Goal: Transaction & Acquisition: Purchase product/service

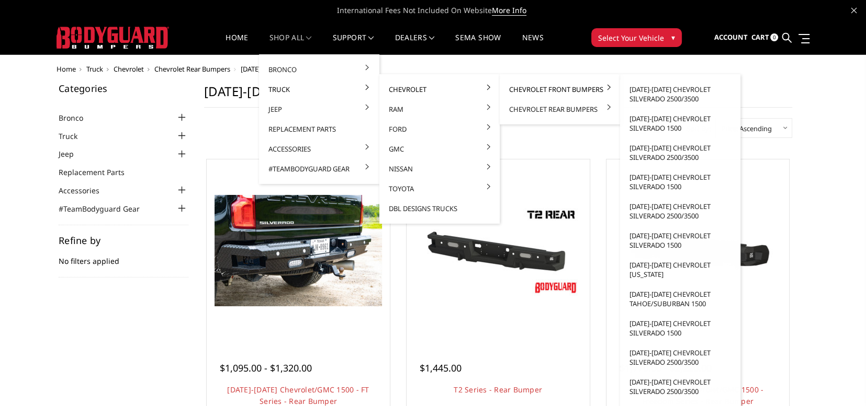
click at [527, 90] on link "Chevrolet Front Bumpers" at bounding box center [560, 90] width 112 height 20
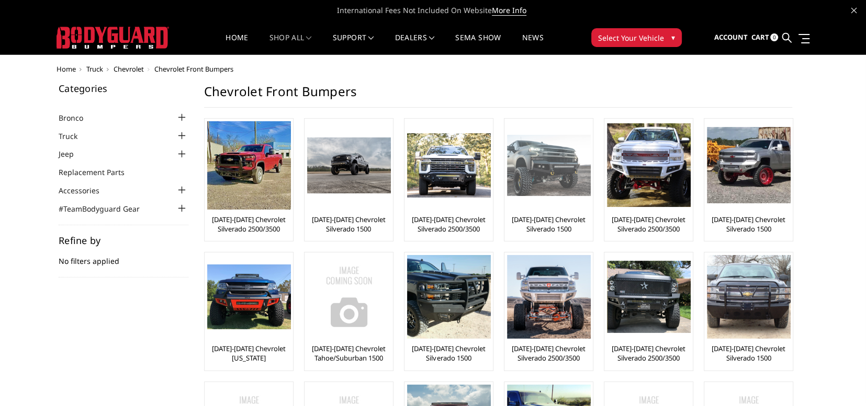
click at [540, 180] on img at bounding box center [549, 166] width 84 height 62
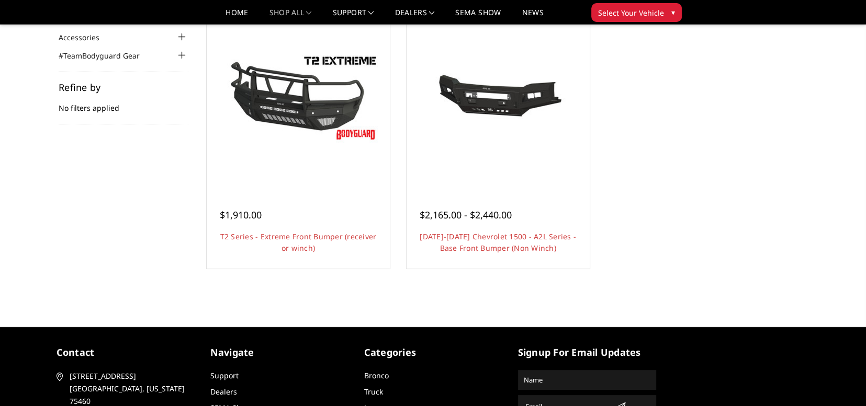
scroll to position [105, 0]
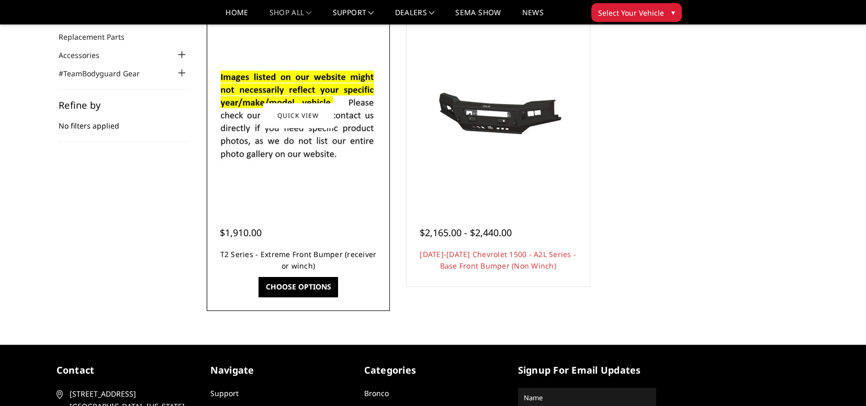
click at [296, 253] on link "T2 Series - Extreme Front Bumper (receiver or winch)" at bounding box center [298, 259] width 156 height 21
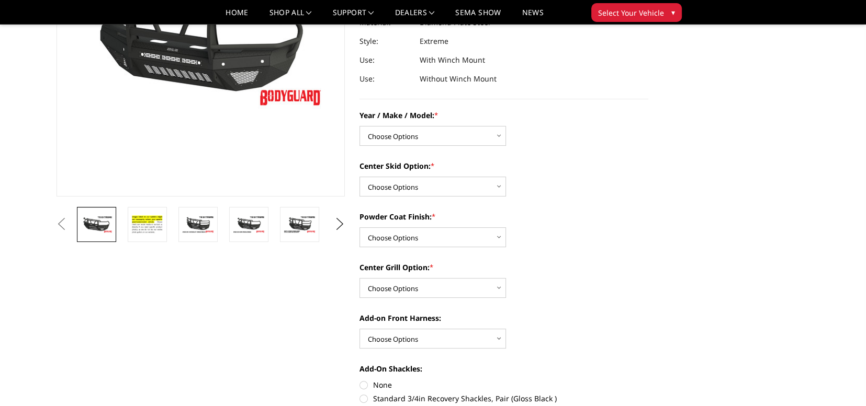
scroll to position [209, 0]
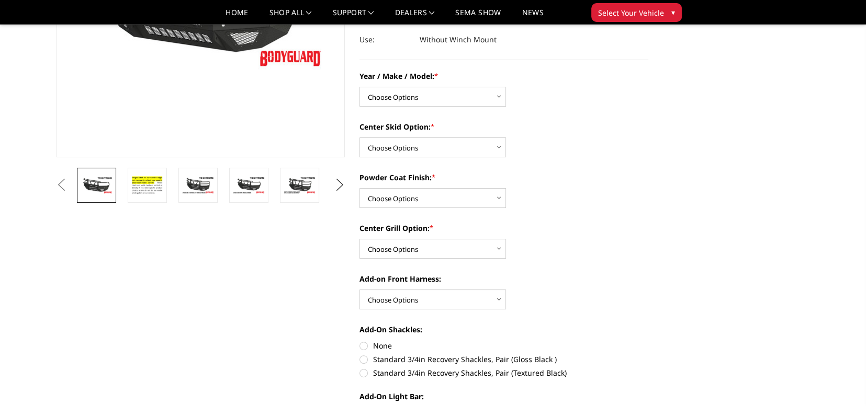
click at [338, 187] on button "Next" at bounding box center [340, 185] width 16 height 16
click at [338, 188] on button "Next" at bounding box center [340, 185] width 16 height 16
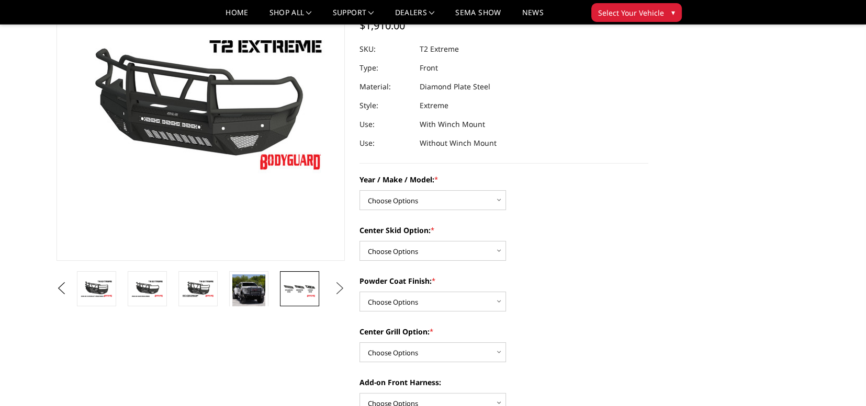
scroll to position [105, 0]
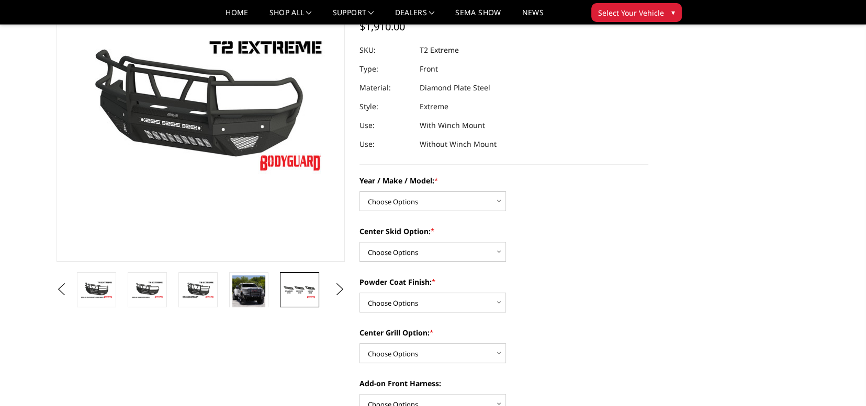
click at [299, 286] on img at bounding box center [299, 290] width 33 height 18
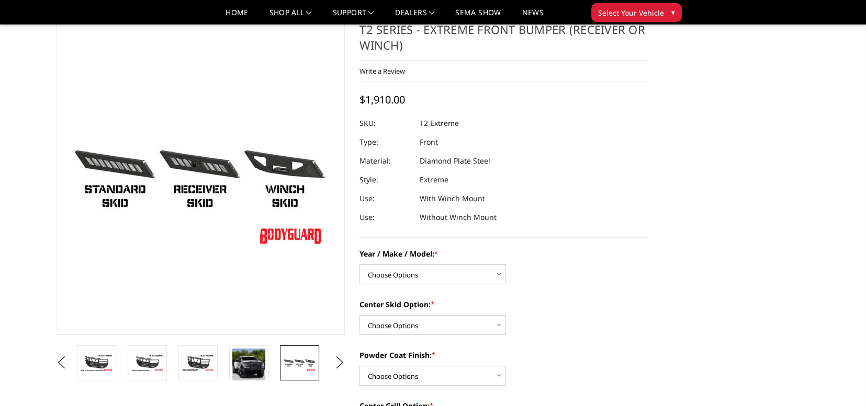
scroll to position [0, 0]
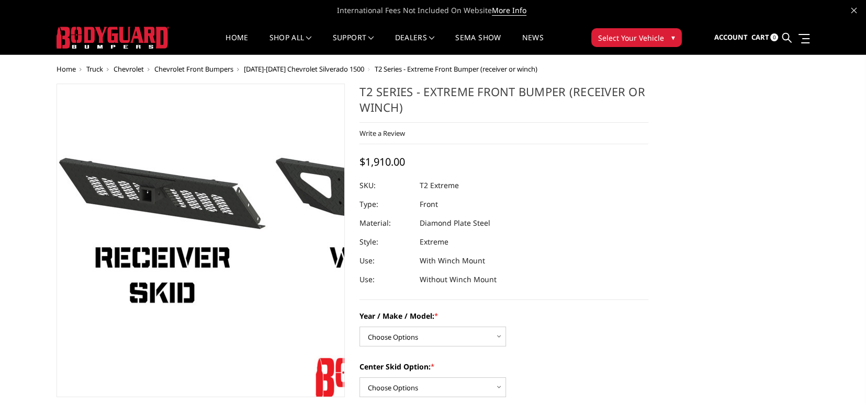
click at [229, 296] on img at bounding box center [162, 230] width 669 height 377
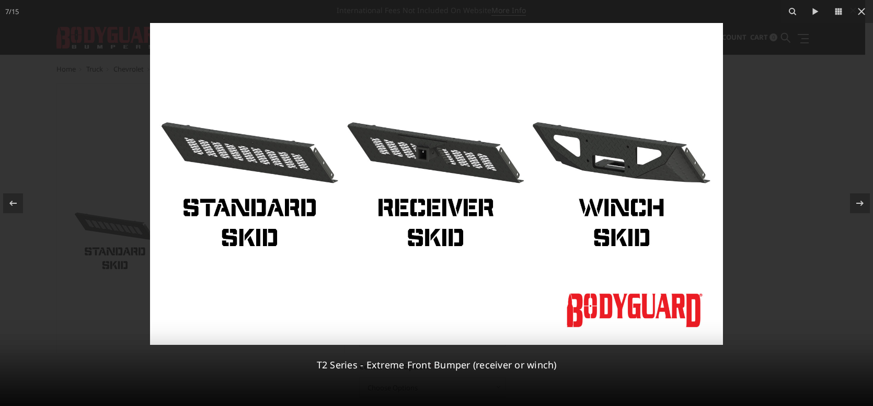
click at [783, 117] on div at bounding box center [436, 203] width 873 height 406
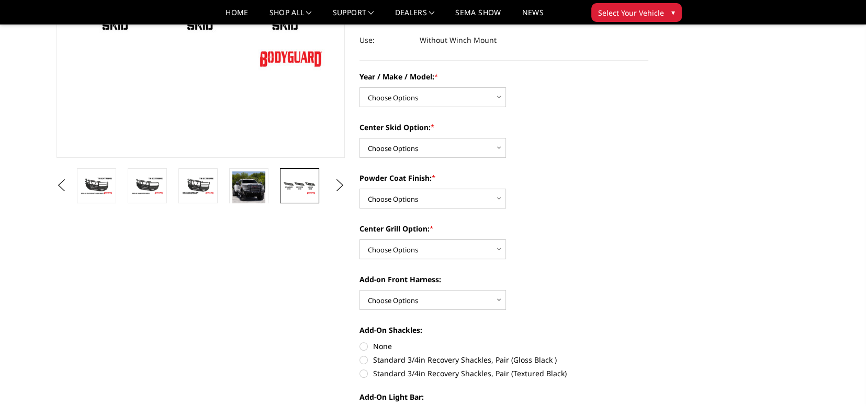
scroll to position [209, 0]
click at [249, 188] on img at bounding box center [248, 189] width 33 height 36
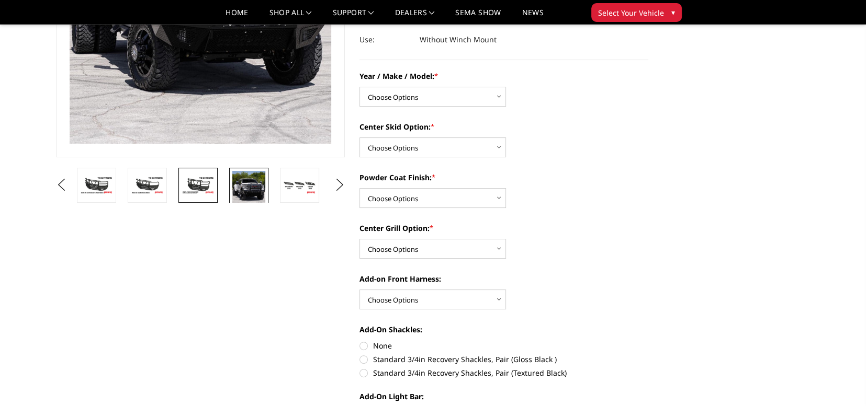
click at [200, 189] on img at bounding box center [197, 185] width 33 height 18
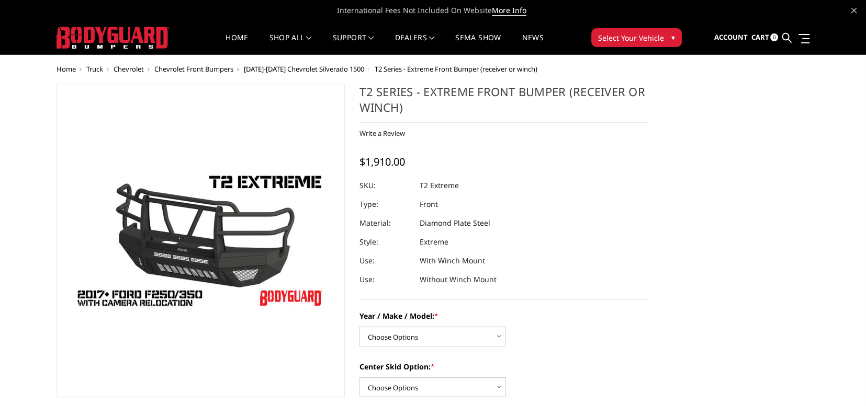
scroll to position [52, 0]
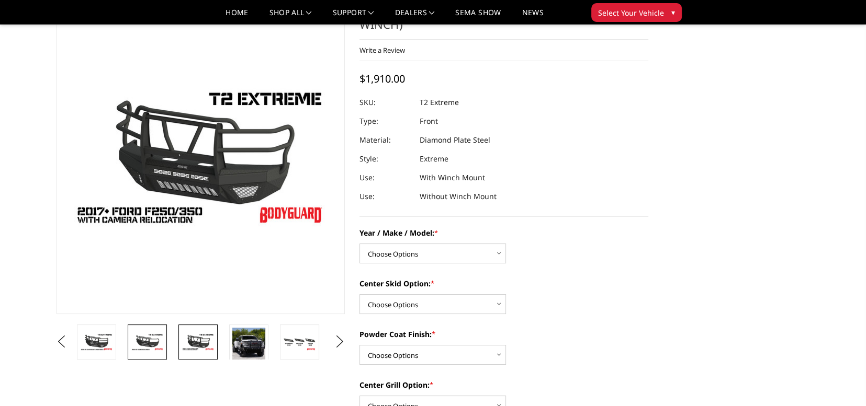
click at [162, 338] on img at bounding box center [147, 342] width 33 height 18
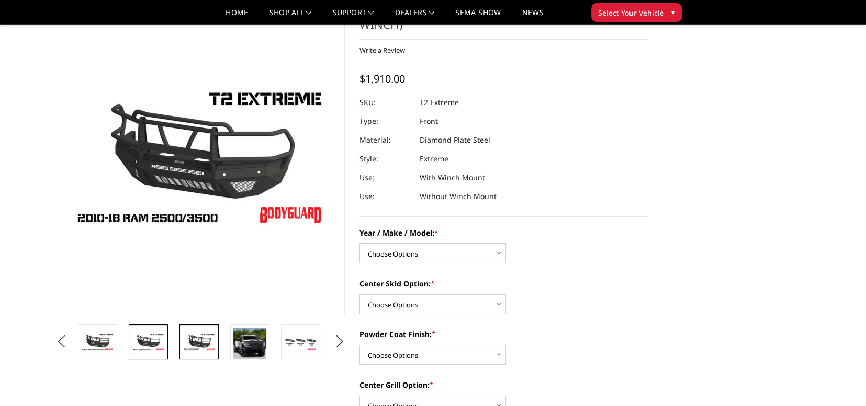
click at [195, 338] on img at bounding box center [199, 342] width 33 height 18
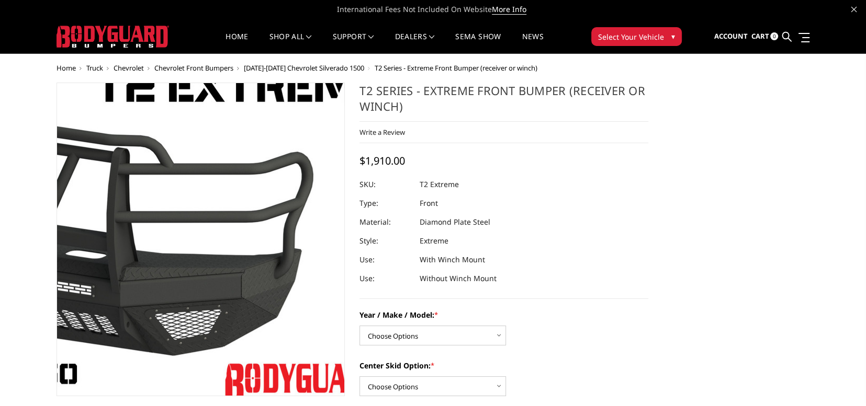
scroll to position [0, 0]
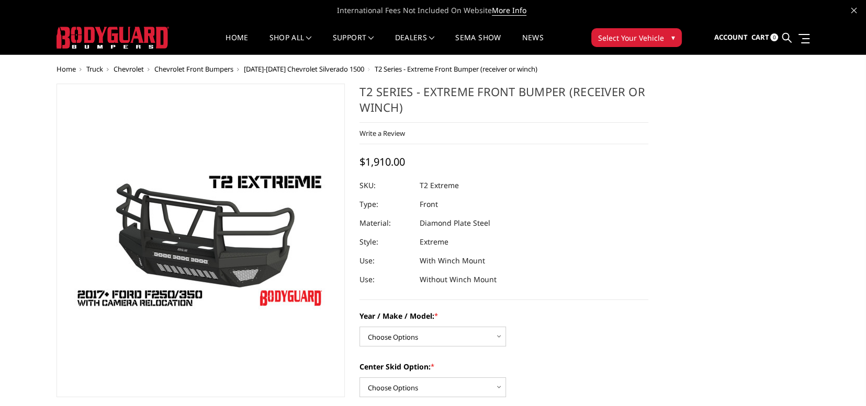
click at [285, 67] on span "[DATE]-[DATE] Chevrolet Silverado 1500" at bounding box center [304, 68] width 120 height 9
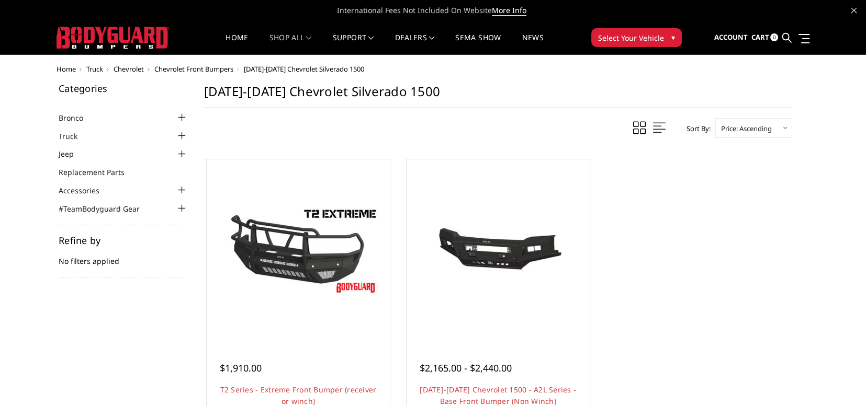
click at [195, 69] on span "Chevrolet Front Bumpers" at bounding box center [193, 68] width 79 height 9
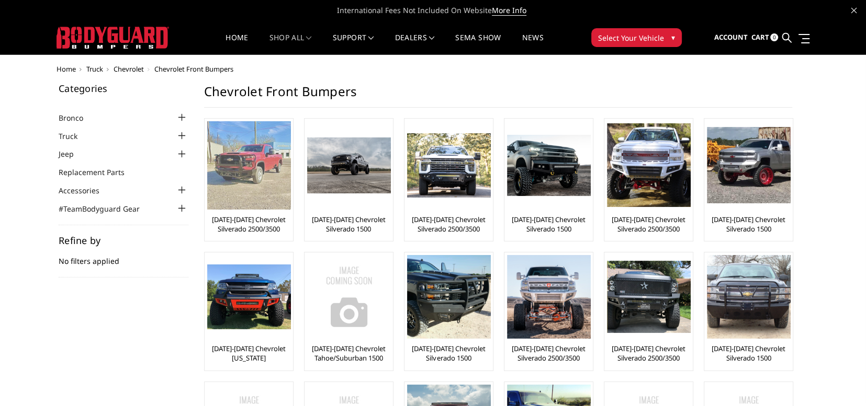
click at [231, 220] on link "[DATE]-[DATE] Chevrolet Silverado 2500/3500" at bounding box center [248, 224] width 83 height 19
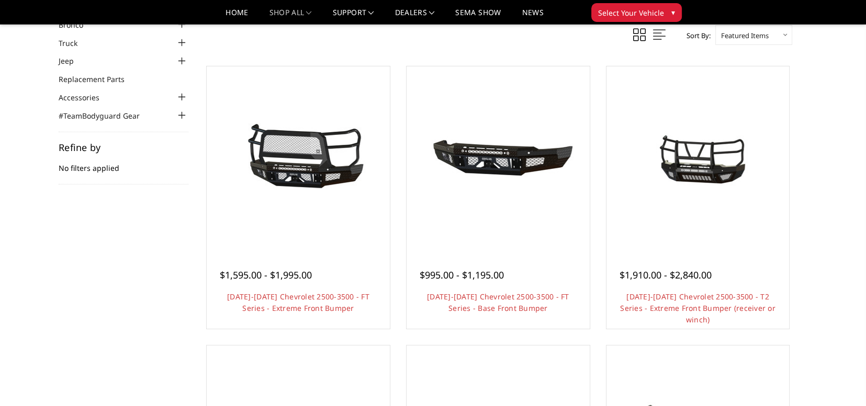
scroll to position [52, 0]
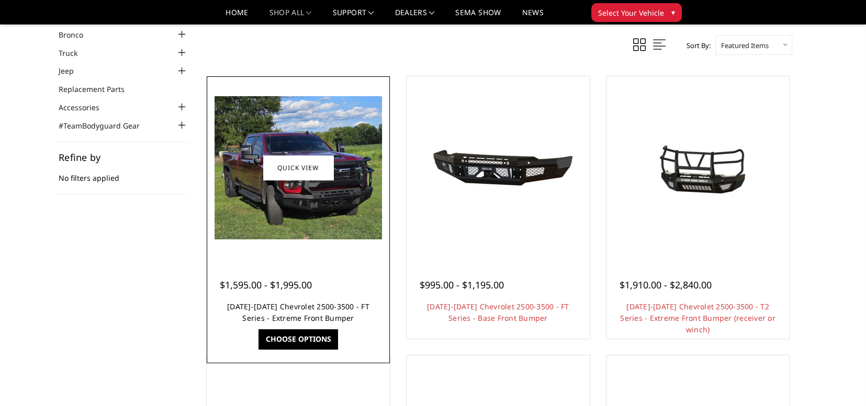
click at [288, 303] on link "2024-2025 Chevrolet 2500-3500 - FT Series - Extreme Front Bumper" at bounding box center [298, 312] width 142 height 21
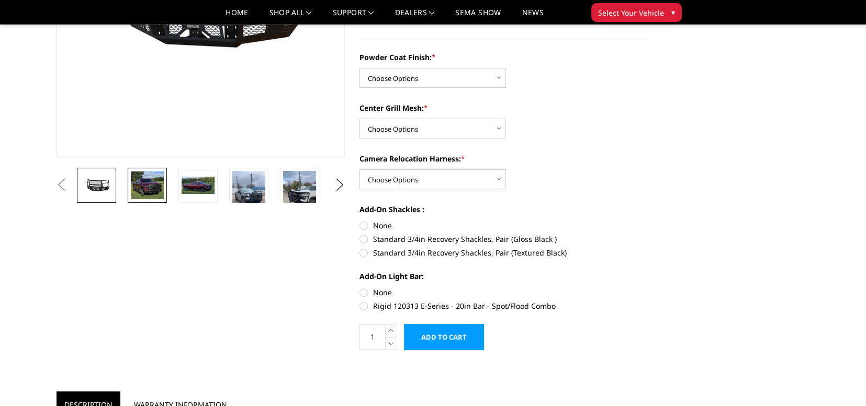
click at [152, 184] on img at bounding box center [147, 186] width 33 height 28
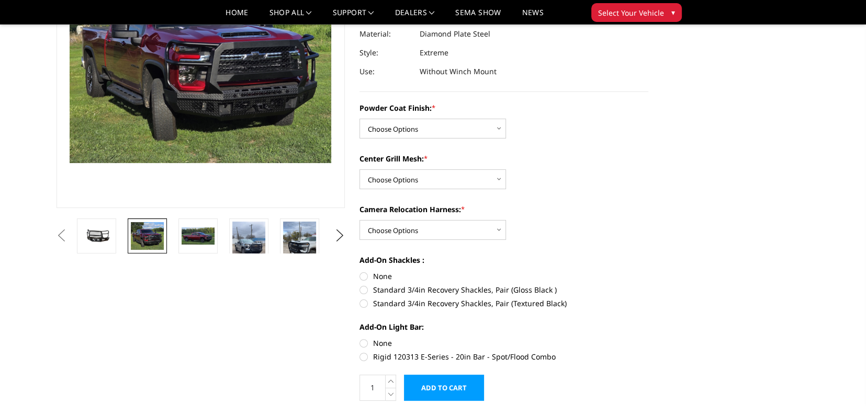
scroll to position [106, 0]
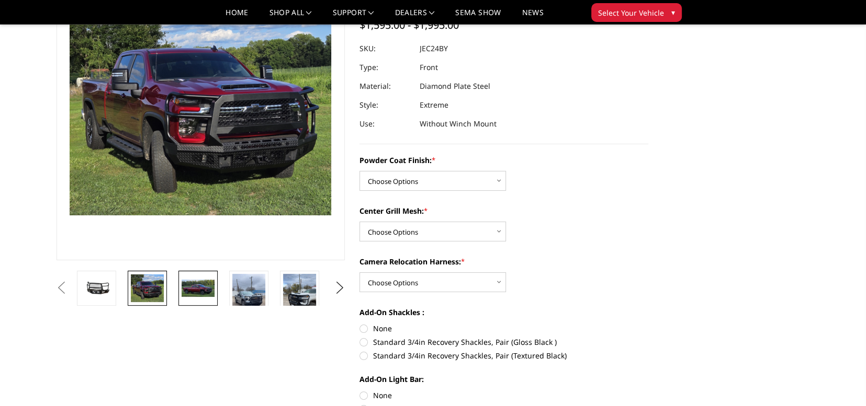
click at [196, 287] on img at bounding box center [197, 289] width 33 height 18
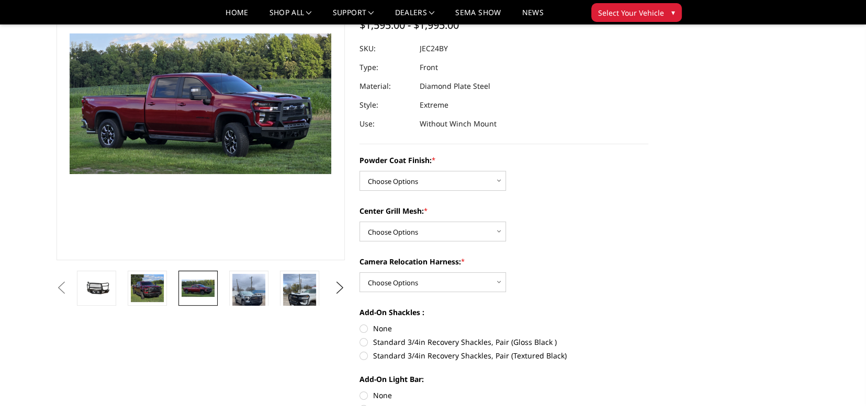
scroll to position [147, 0]
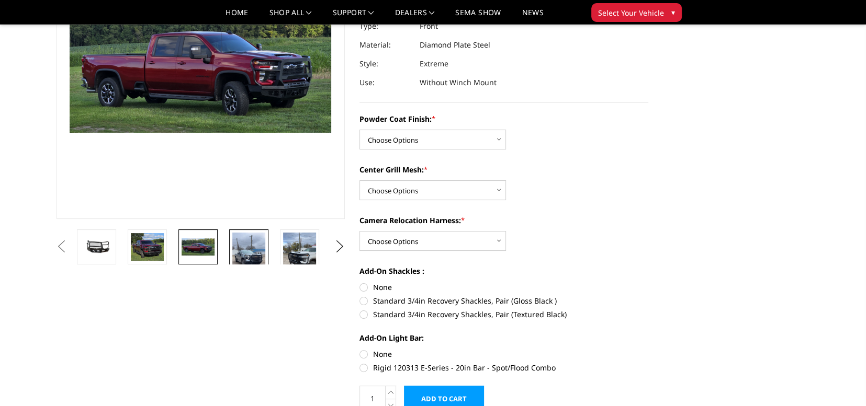
click at [246, 248] on img at bounding box center [248, 262] width 33 height 59
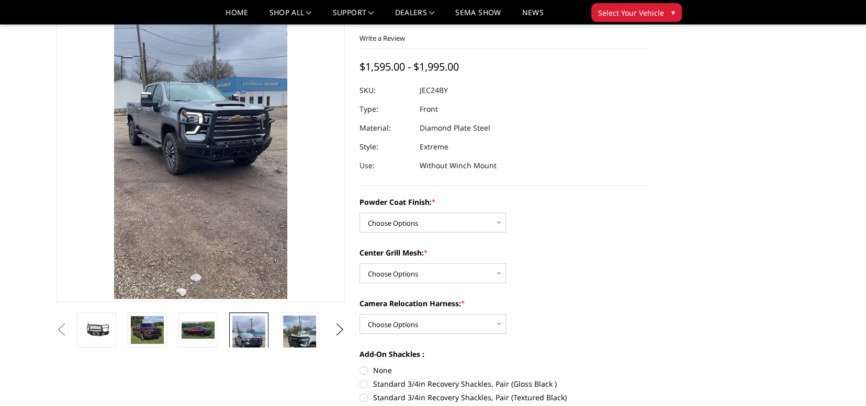
scroll to position [117, 0]
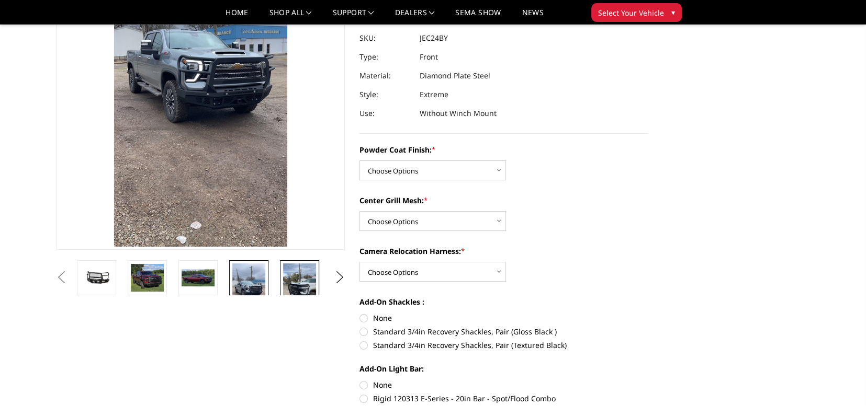
click at [303, 275] on img at bounding box center [299, 293] width 33 height 59
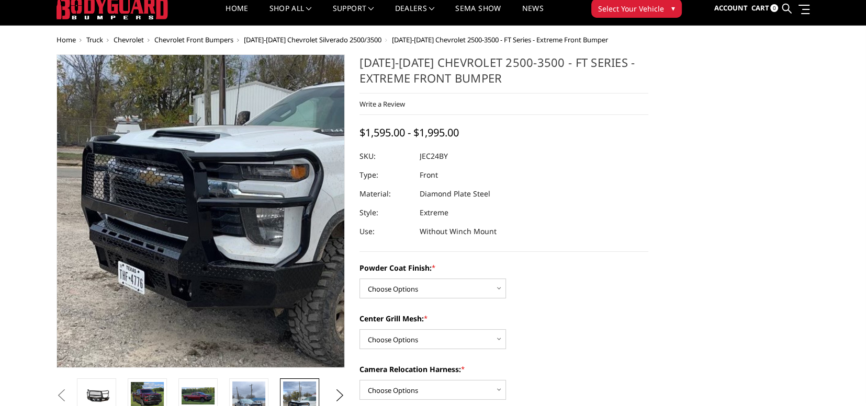
scroll to position [12, 0]
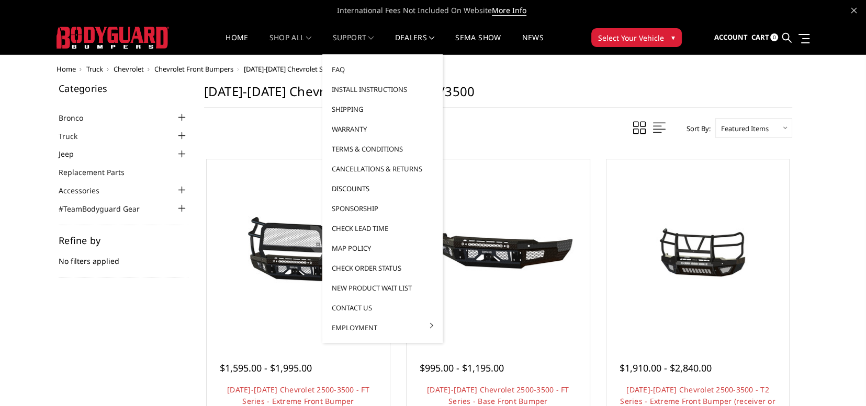
click at [346, 187] on link "Discounts" at bounding box center [382, 189] width 112 height 20
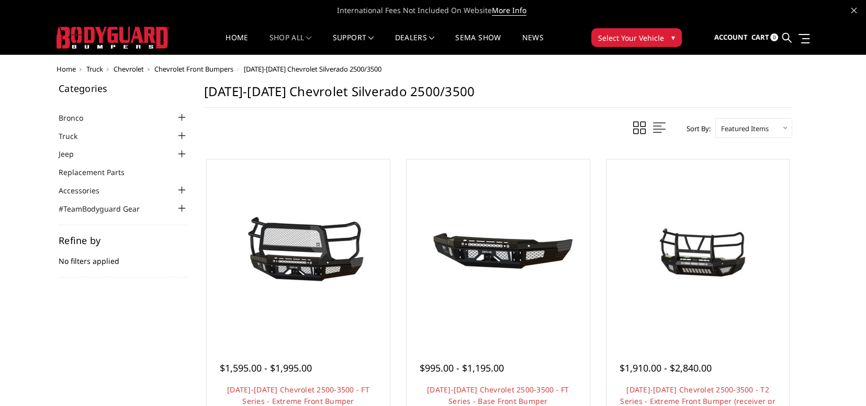
click at [188, 67] on span "Chevrolet Front Bumpers" at bounding box center [193, 68] width 79 height 9
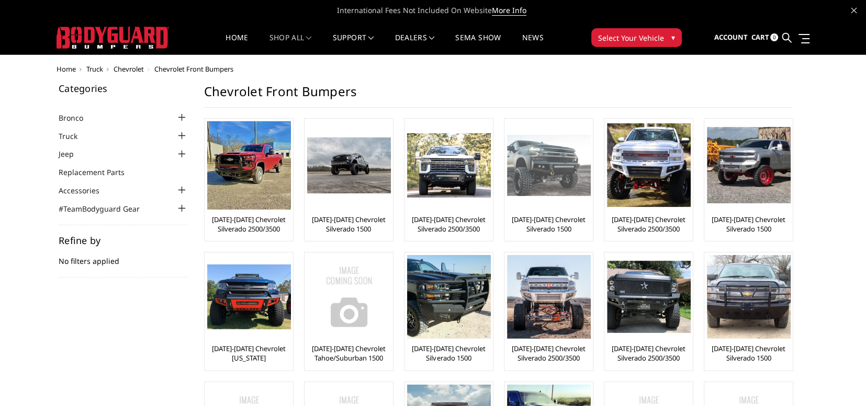
click at [540, 220] on link "[DATE]-[DATE] Chevrolet Silverado 1500" at bounding box center [548, 224] width 83 height 19
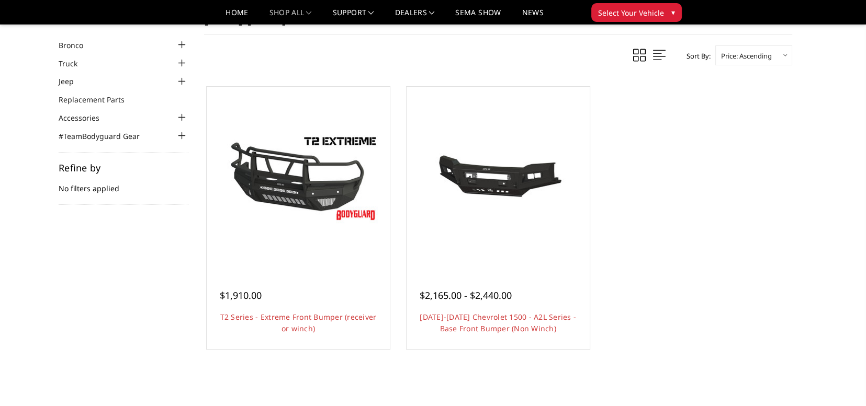
scroll to position [105, 0]
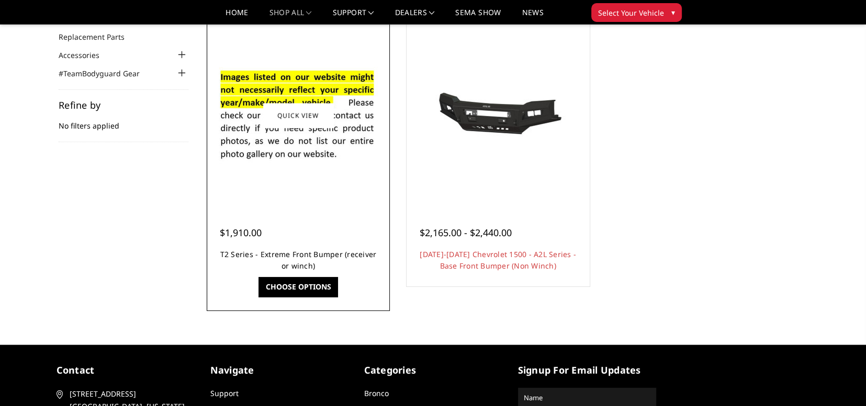
click at [280, 255] on link "T2 Series - Extreme Front Bumper (receiver or winch)" at bounding box center [298, 259] width 156 height 21
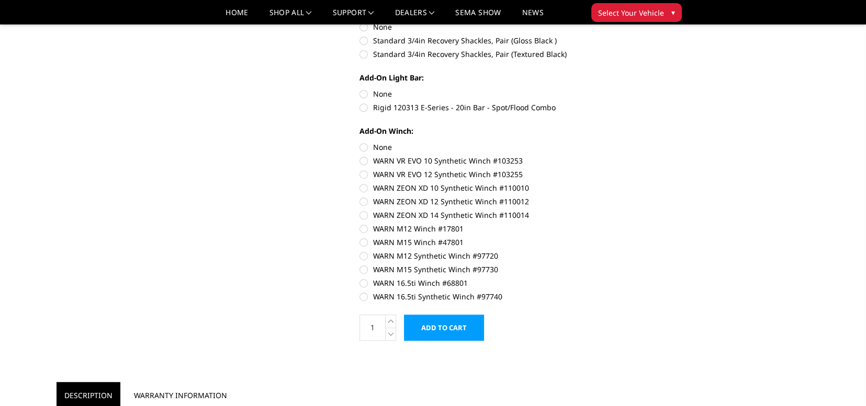
scroll to position [575, 0]
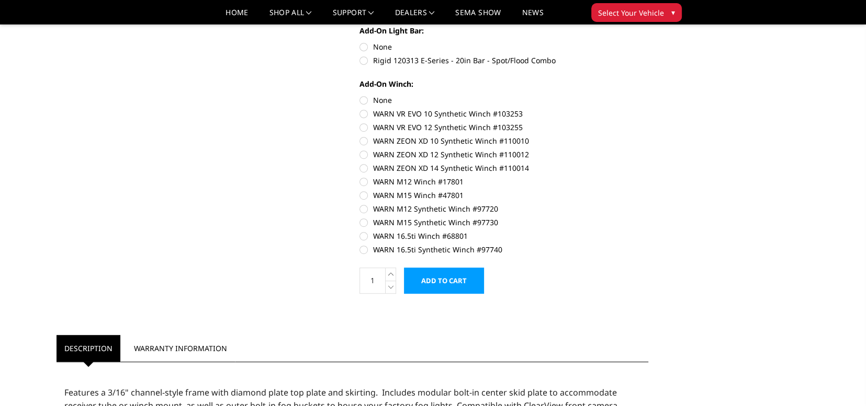
click at [362, 112] on label "WARN VR EVO 10 Synthetic Winch #103253" at bounding box center [503, 113] width 289 height 11
click at [648, 95] on input "WARN VR EVO 10 Synthetic Winch #103253" at bounding box center [648, 95] width 1 height 1
radio input "true"
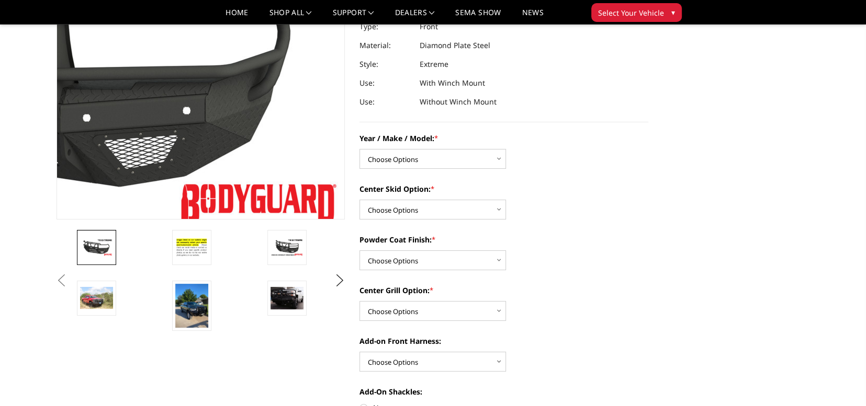
scroll to position [157, 0]
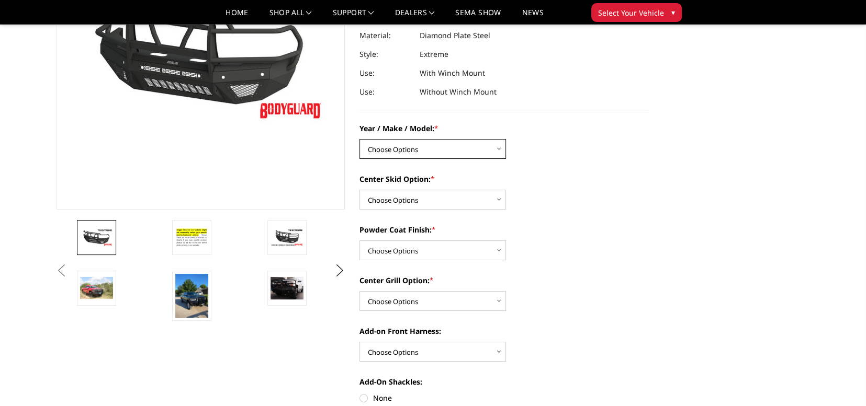
click at [503, 146] on select "Choose Options Chevrolet 19-21 1500 Chevrolet 15-19 2500 / 3500 Chevrolet 20-23…" at bounding box center [432, 149] width 146 height 20
select select "1442"
click at [359, 139] on select "Choose Options Chevrolet 19-21 1500 Chevrolet 15-19 2500 / 3500 Chevrolet 20-23…" at bounding box center [432, 149] width 146 height 20
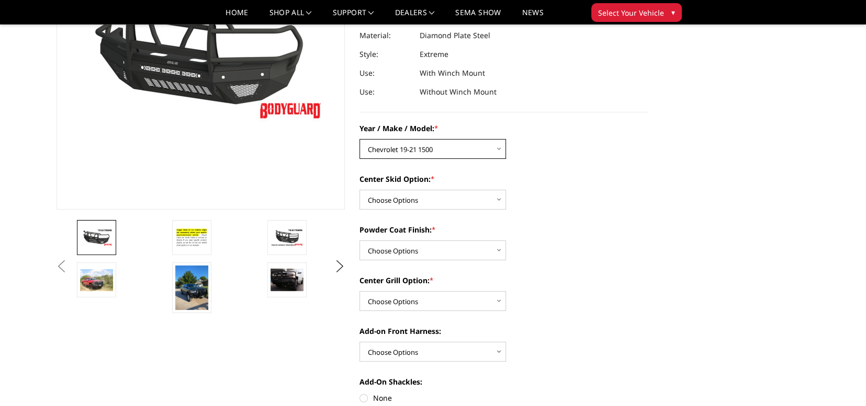
scroll to position [209, 0]
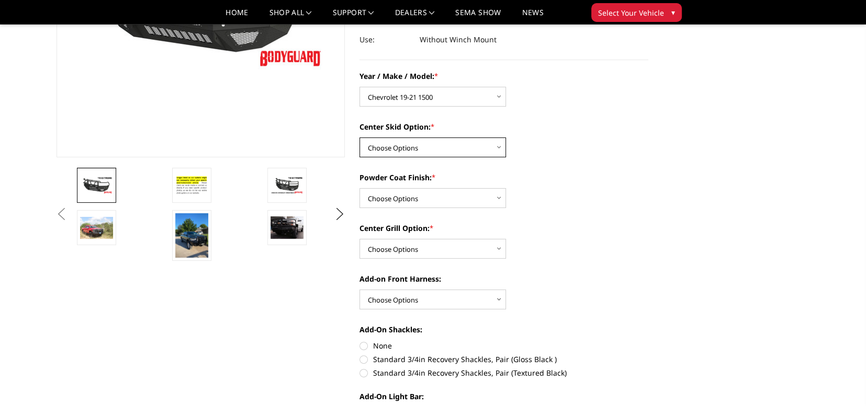
click at [497, 147] on select "Choose Options Standard center skid plate (included) Receiver tube Winch mount …" at bounding box center [432, 148] width 146 height 20
select select "626"
click at [359, 138] on select "Choose Options Standard center skid plate (included) Receiver tube Winch mount …" at bounding box center [432, 148] width 146 height 20
click at [502, 197] on select "Choose Options Bare metal Gloss Black Powder Coat Texture Black Powder Coat" at bounding box center [432, 198] width 146 height 20
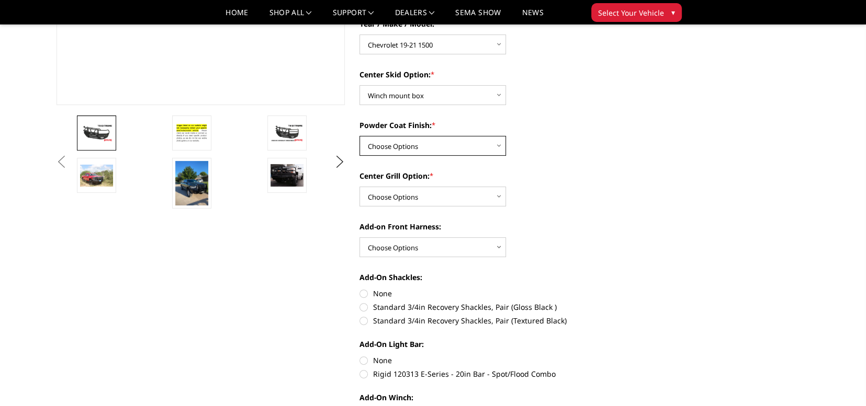
click at [496, 143] on select "Choose Options Bare metal Gloss Black Powder Coat Texture Black Powder Coat" at bounding box center [432, 146] width 146 height 20
select select "665"
click at [359, 136] on select "Choose Options Bare metal Gloss Black Powder Coat Texture Black Powder Coat" at bounding box center [432, 146] width 146 height 20
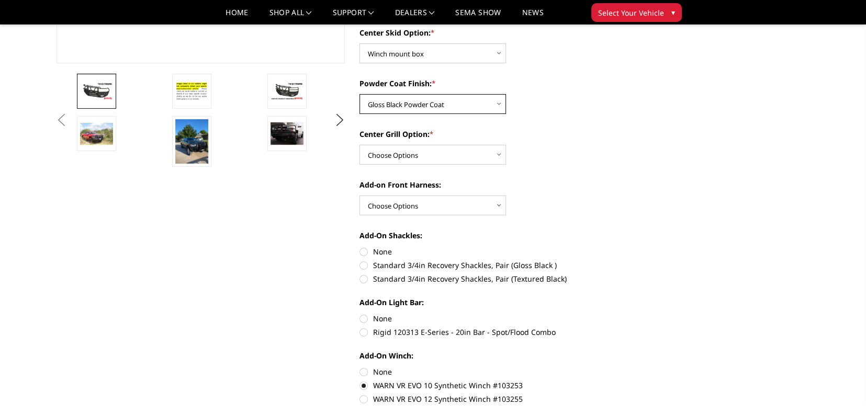
scroll to position [314, 0]
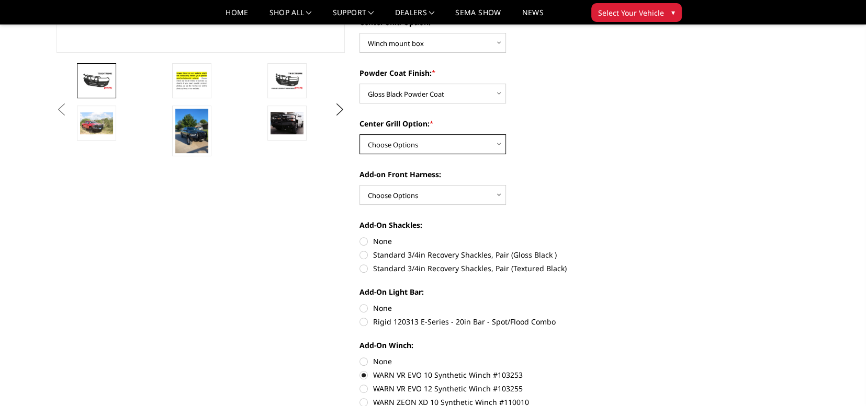
click at [497, 146] on select "Choose Options Add expanded metal in center grill Decline this option" at bounding box center [432, 144] width 146 height 20
click at [591, 129] on label "Center Grill Option: *" at bounding box center [503, 123] width 289 height 11
click at [506, 134] on select "Choose Options Add expanded metal in center grill Decline this option" at bounding box center [432, 144] width 146 height 20
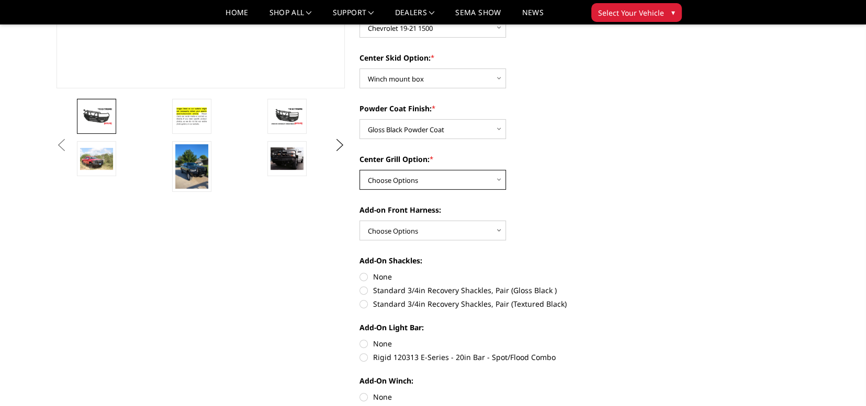
scroll to position [262, 0]
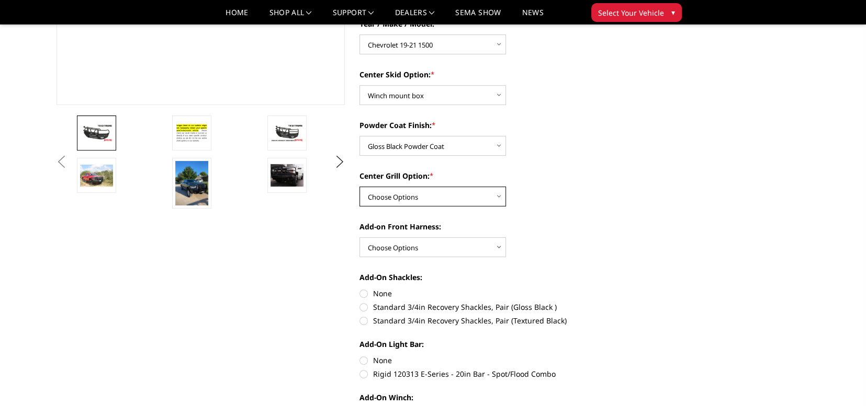
click at [503, 195] on select "Choose Options Add expanded metal in center grill Decline this option" at bounding box center [432, 197] width 146 height 20
click at [359, 187] on select "Choose Options Add expanded metal in center grill Decline this option" at bounding box center [432, 197] width 146 height 20
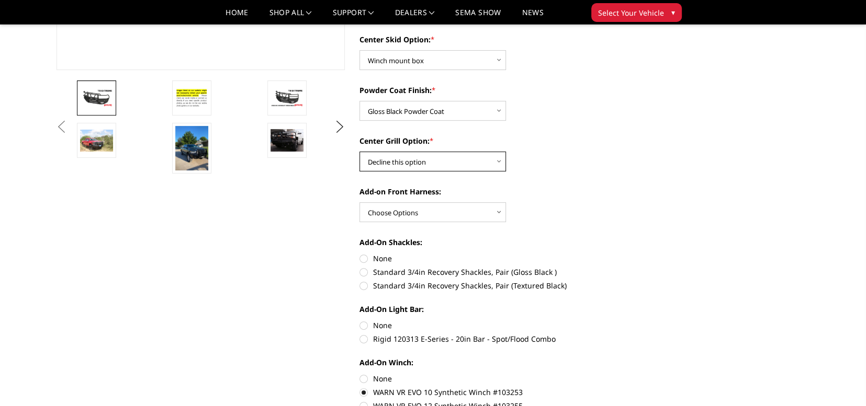
scroll to position [314, 0]
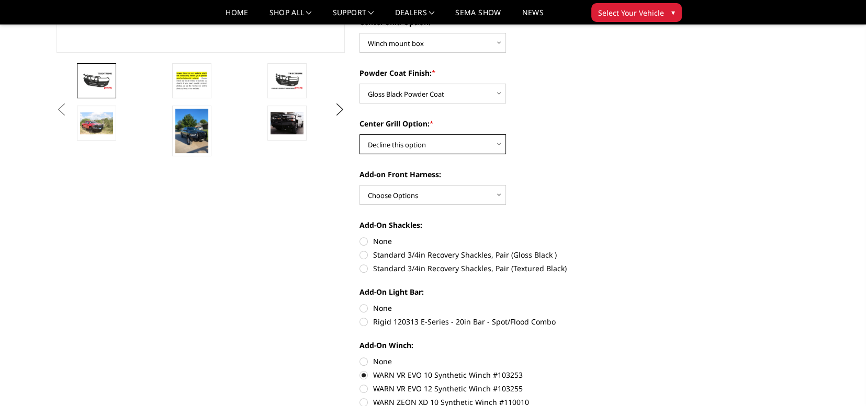
click at [495, 141] on select "Choose Options Add expanded metal in center grill Decline this option" at bounding box center [432, 144] width 146 height 20
select select "1080"
click at [359, 134] on select "Choose Options Add expanded metal in center grill Decline this option" at bounding box center [432, 144] width 146 height 20
click at [498, 198] on select "Choose Options WITH front camera harness WITHOUT front camera harness" at bounding box center [432, 195] width 146 height 20
select select "1696"
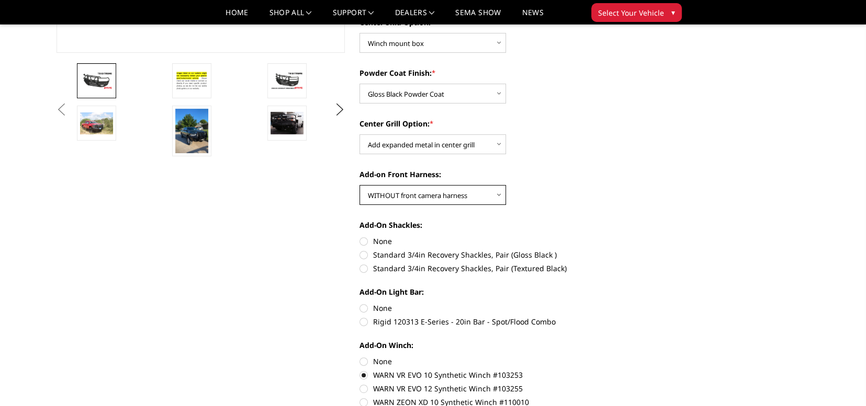
click at [359, 185] on select "Choose Options WITH front camera harness WITHOUT front camera harness" at bounding box center [432, 195] width 146 height 20
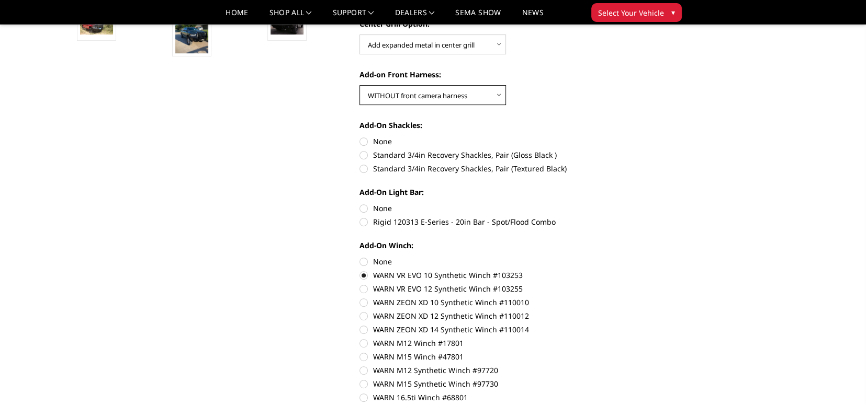
scroll to position [418, 0]
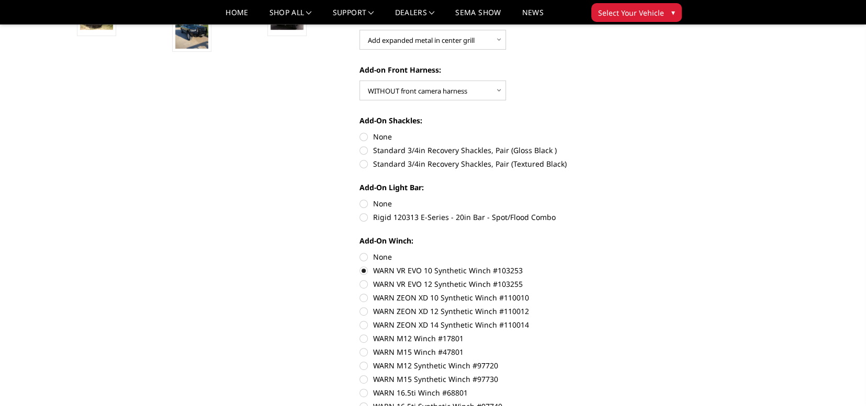
click at [362, 153] on label "Standard 3/4in Recovery Shackles, Pair (Gloss Black )" at bounding box center [503, 150] width 289 height 11
click at [648, 132] on input "Standard 3/4in Recovery Shackles, Pair (Gloss Black )" at bounding box center [648, 131] width 1 height 1
radio input "true"
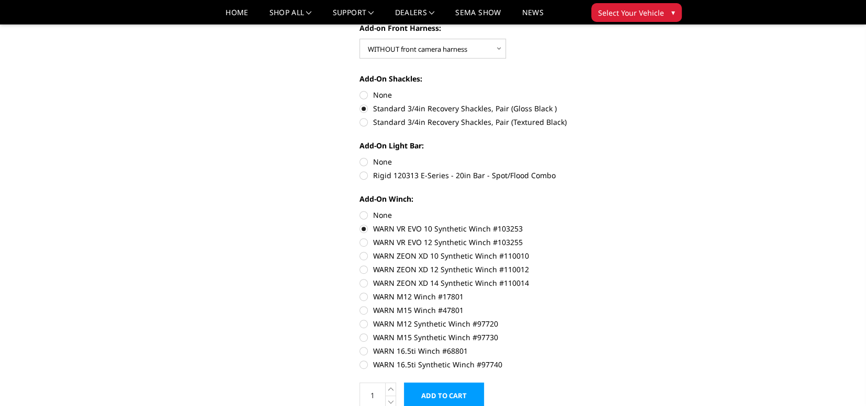
scroll to position [471, 0]
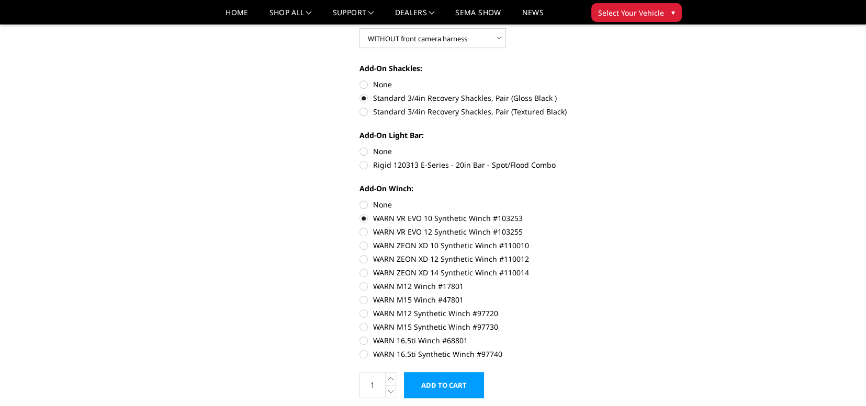
click at [364, 151] on label "None" at bounding box center [503, 151] width 289 height 11
click at [360, 146] on input "None" at bounding box center [359, 146] width 1 height 1
radio input "true"
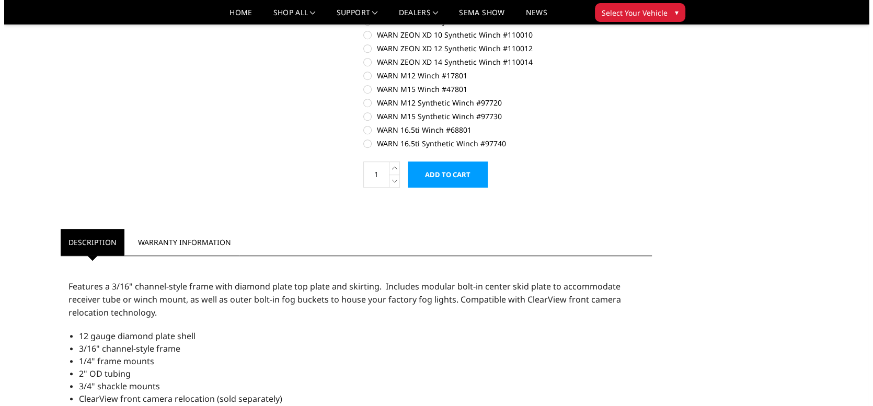
scroll to position [732, 0]
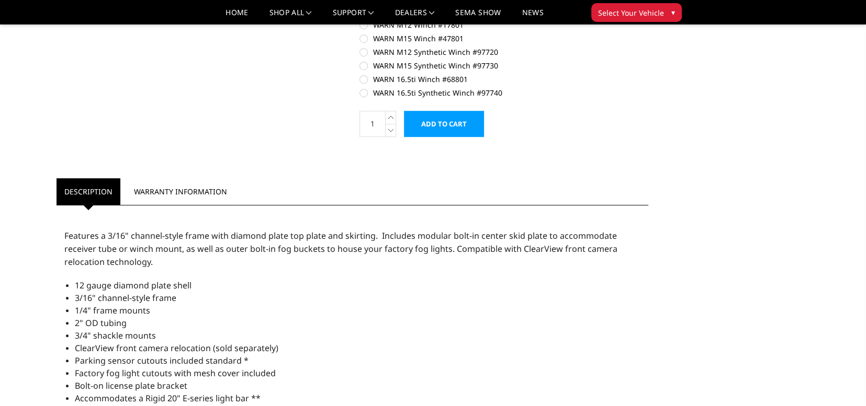
click at [445, 125] on input "Add to Cart" at bounding box center [444, 124] width 80 height 26
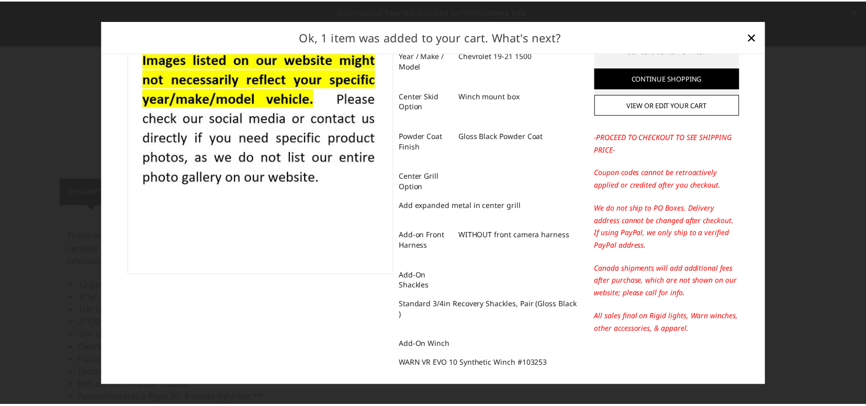
scroll to position [0, 0]
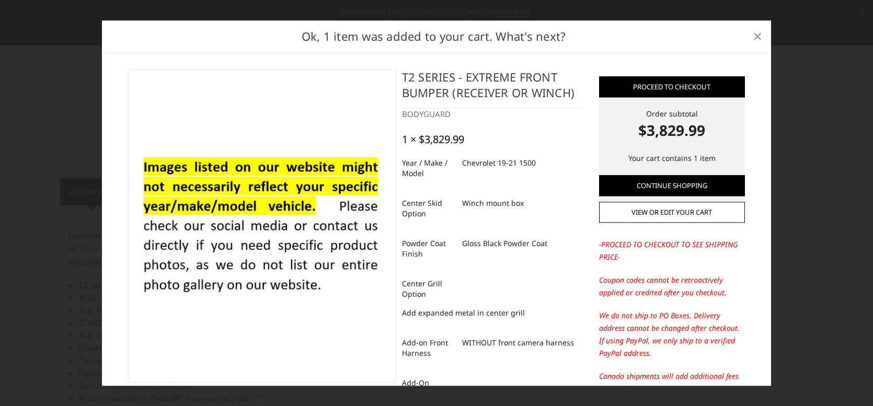
click at [757, 38] on span "×" at bounding box center [757, 36] width 9 height 22
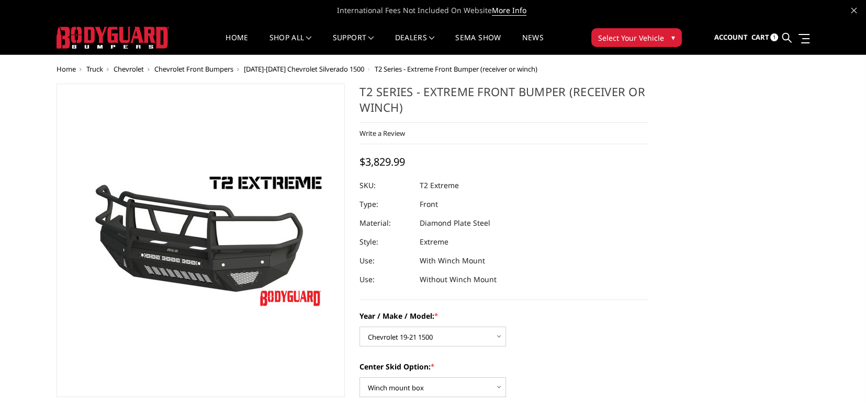
click at [124, 70] on span "Chevrolet" at bounding box center [128, 68] width 30 height 9
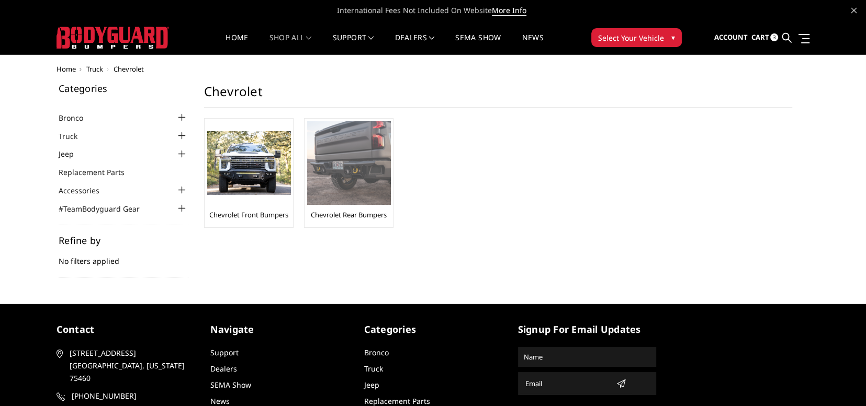
click at [344, 210] on link "Chevrolet Rear Bumpers" at bounding box center [349, 214] width 76 height 9
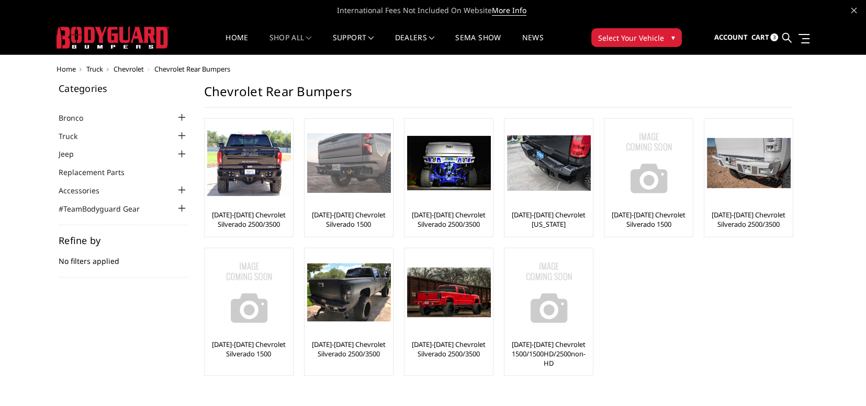
click at [335, 212] on link "[DATE]-[DATE] Chevrolet Silverado 1500" at bounding box center [348, 219] width 83 height 19
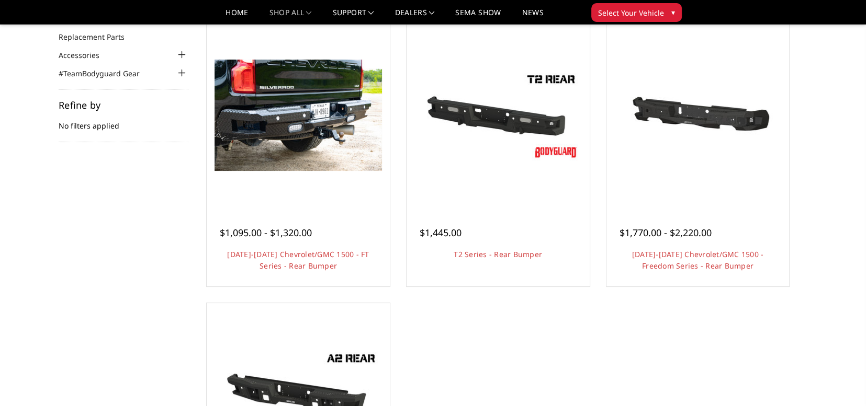
scroll to position [52, 0]
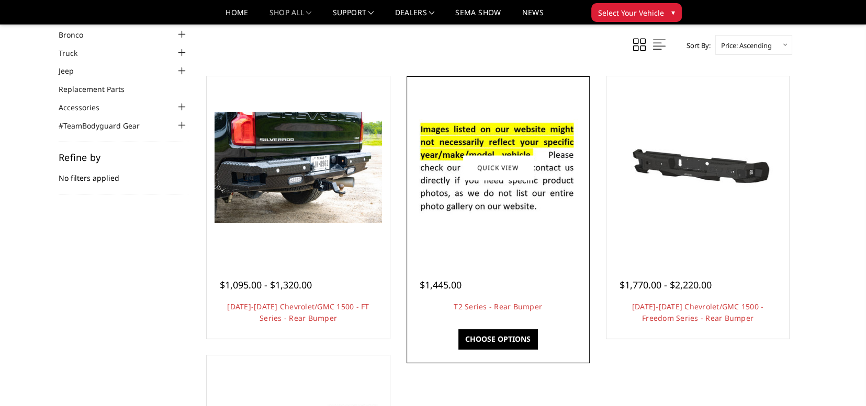
click at [474, 192] on img at bounding box center [497, 168] width 167 height 114
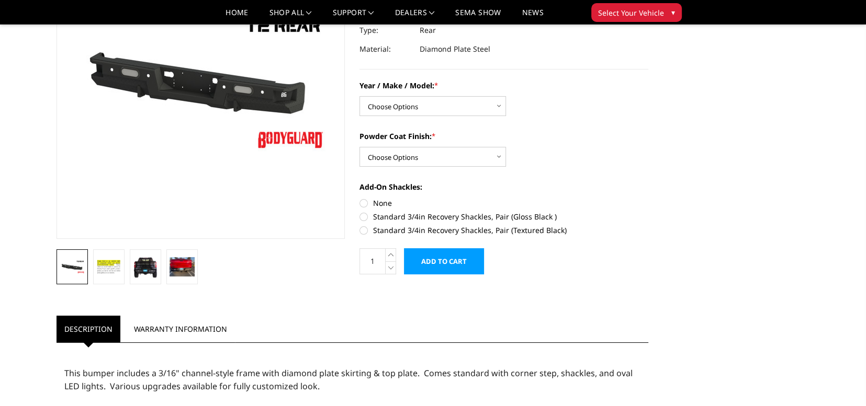
scroll to position [209, 0]
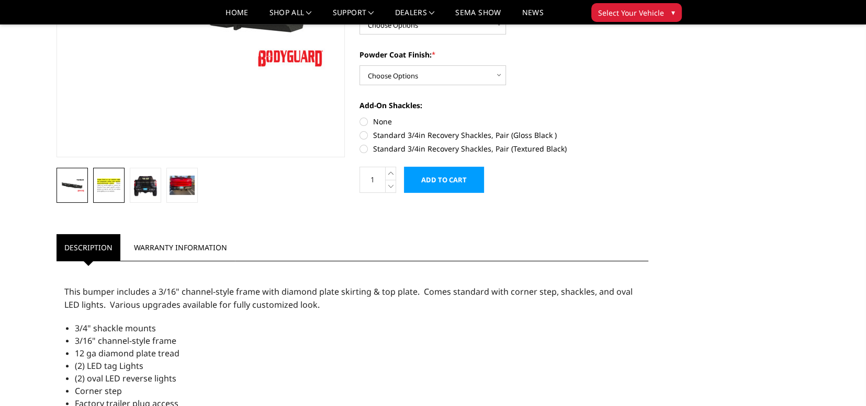
click at [112, 185] on img at bounding box center [108, 185] width 25 height 17
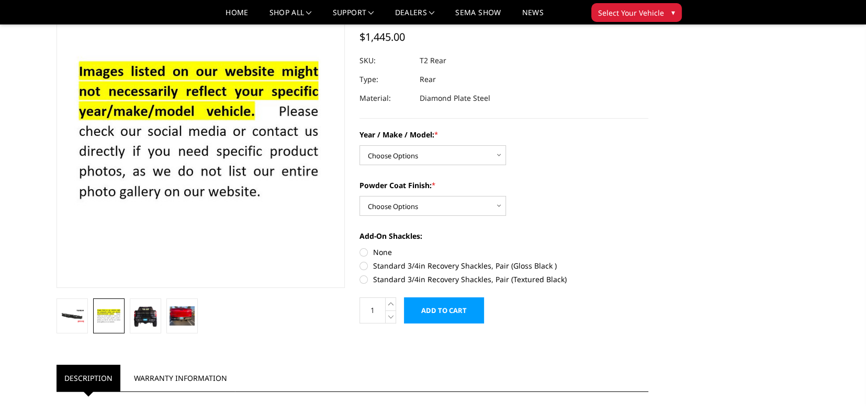
scroll to position [89, 0]
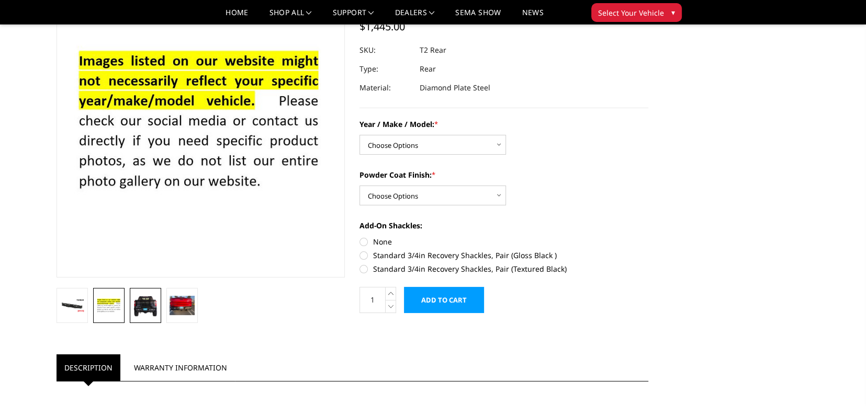
click at [145, 305] on img at bounding box center [145, 305] width 25 height 22
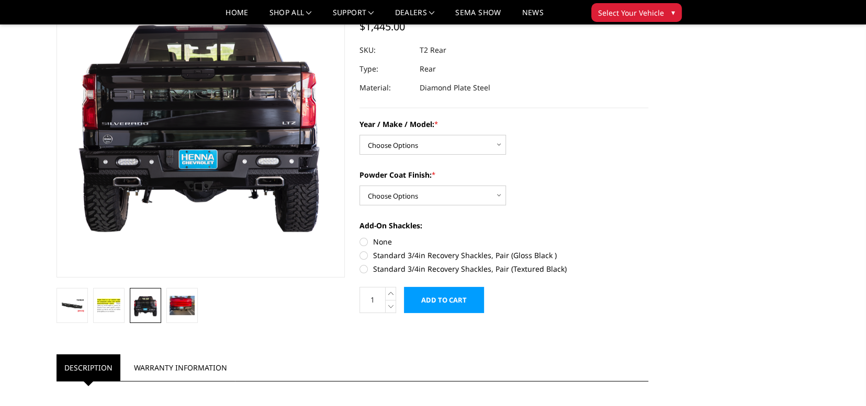
scroll to position [61, 0]
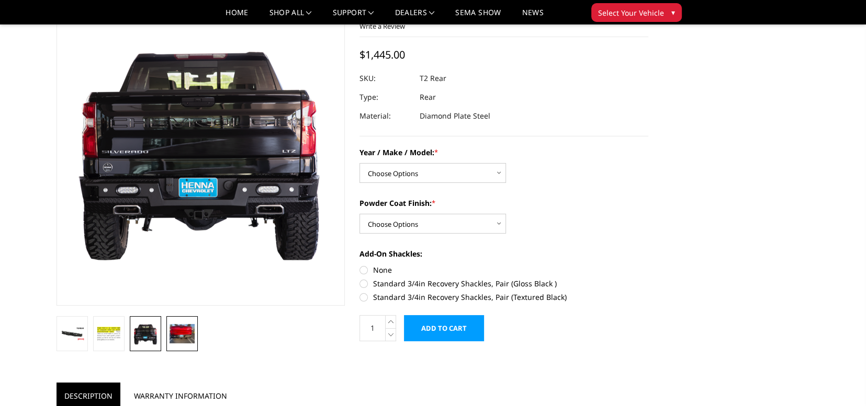
click at [179, 336] on img at bounding box center [181, 333] width 25 height 19
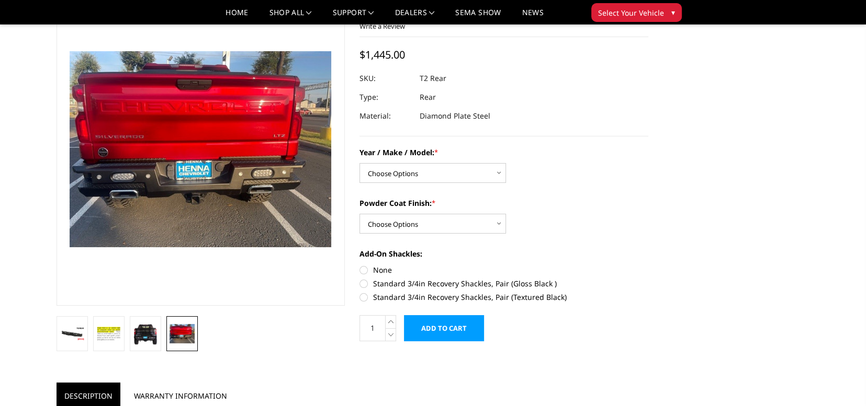
scroll to position [80, 0]
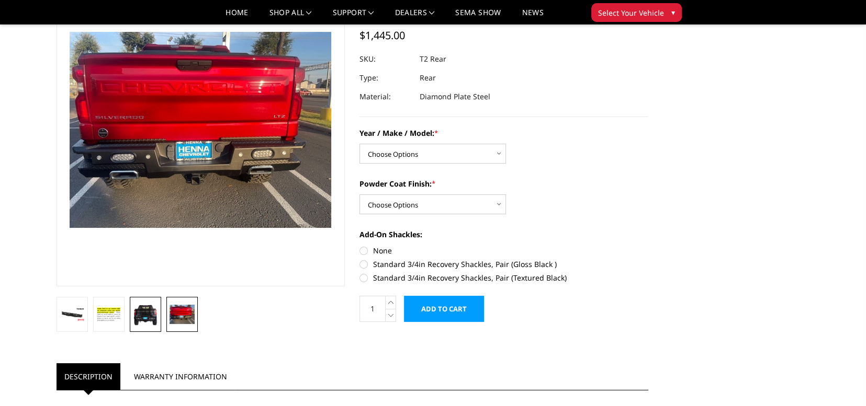
click at [140, 317] on img at bounding box center [145, 314] width 25 height 22
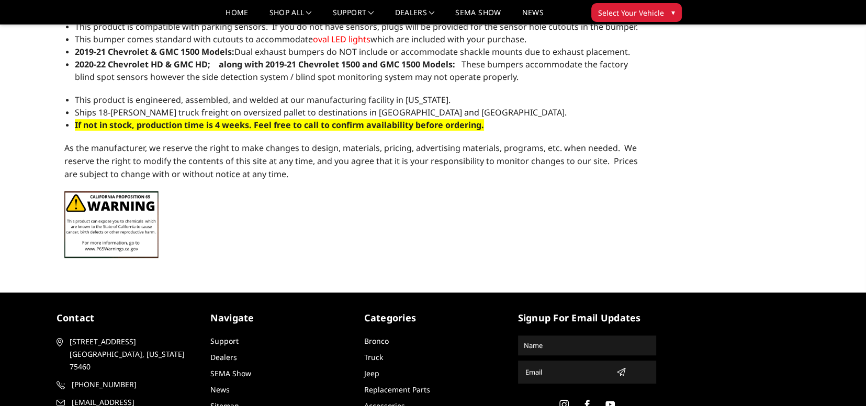
scroll to position [680, 0]
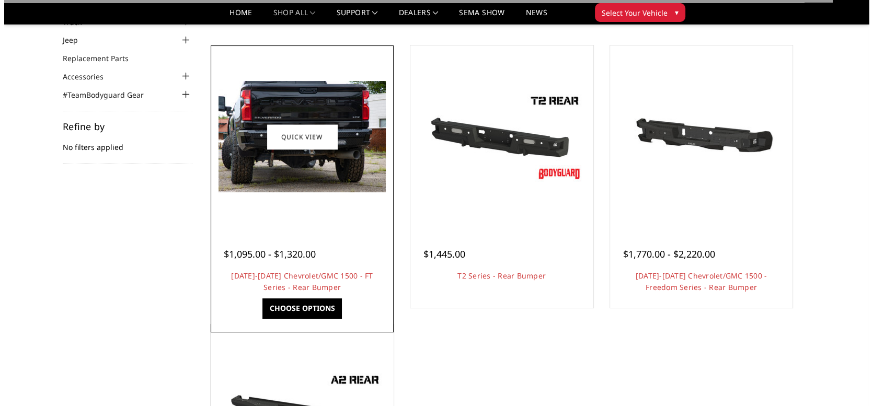
scroll to position [52, 0]
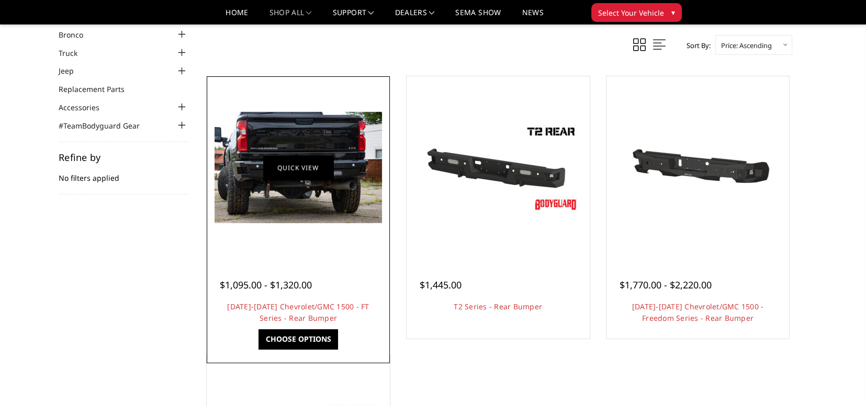
click at [295, 177] on link "Quick view" at bounding box center [298, 167] width 70 height 25
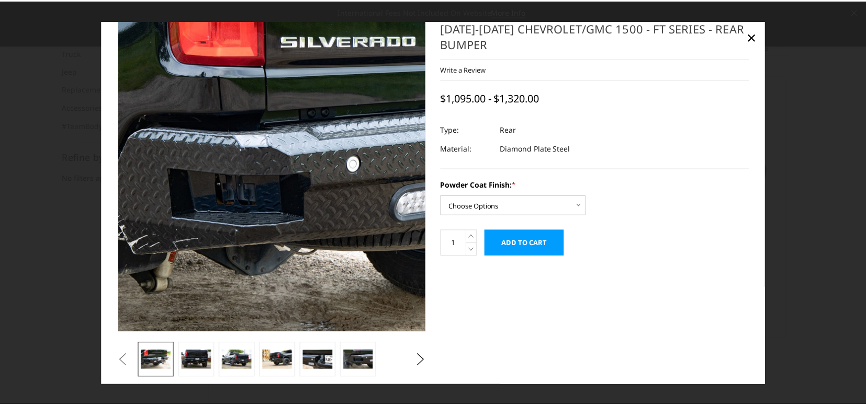
scroll to position [26, 0]
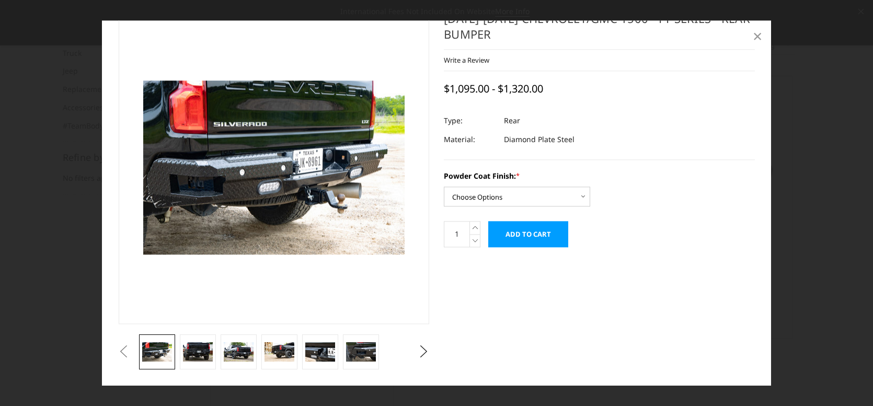
click at [757, 39] on span "×" at bounding box center [757, 36] width 9 height 22
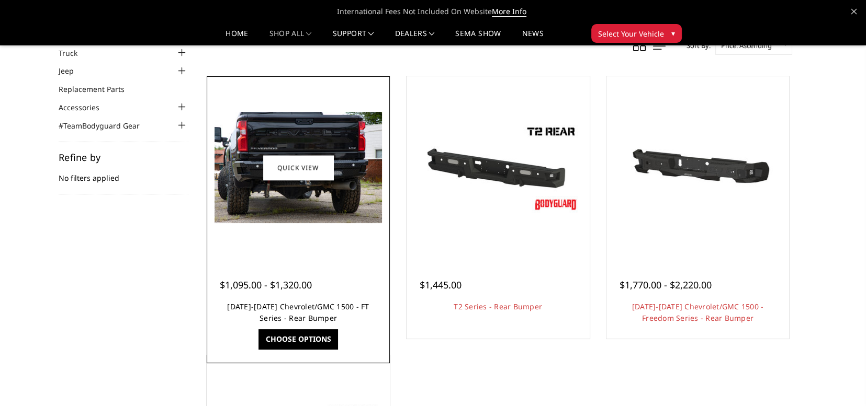
click at [293, 307] on link "[DATE]-[DATE] Chevrolet/GMC 1500 - FT Series - Rear Bumper" at bounding box center [298, 312] width 142 height 21
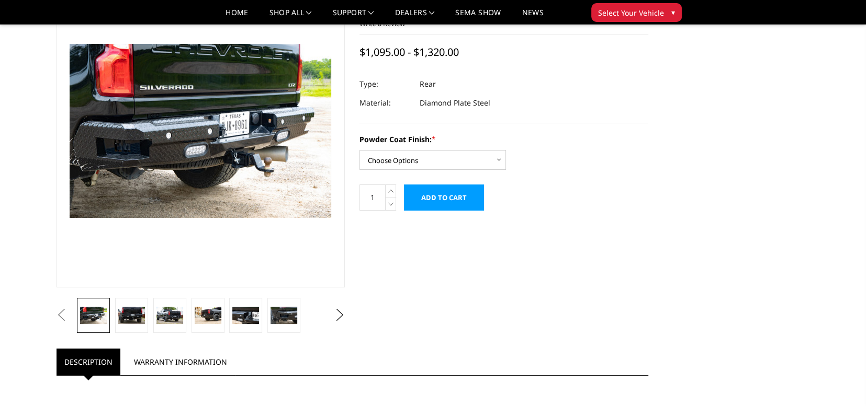
scroll to position [52, 0]
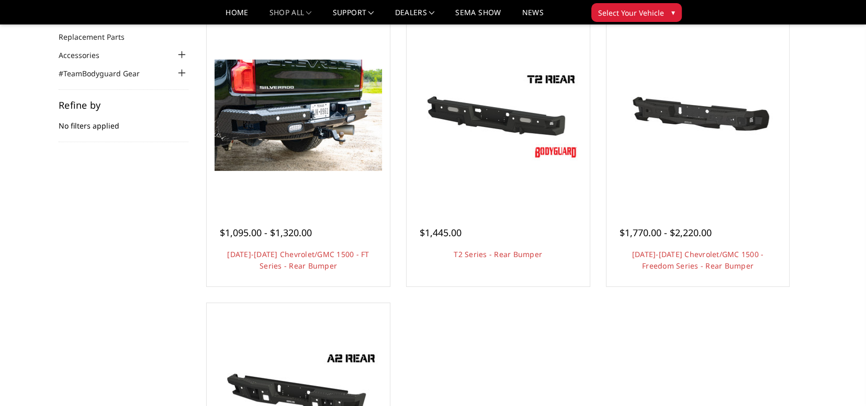
scroll to position [52, 0]
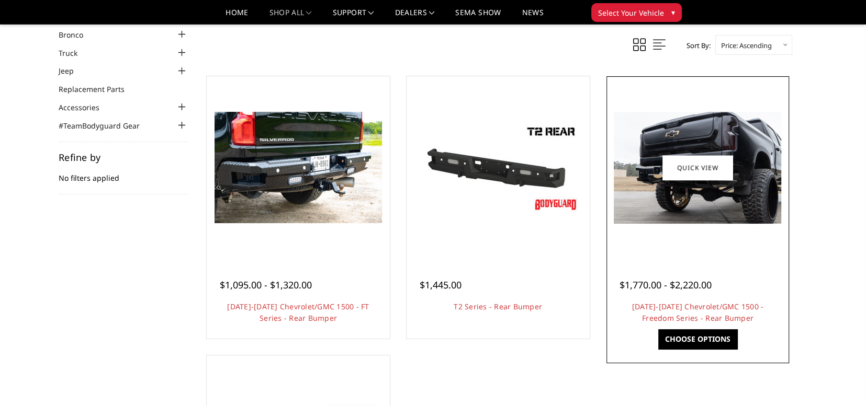
click at [699, 209] on img at bounding box center [697, 168] width 167 height 112
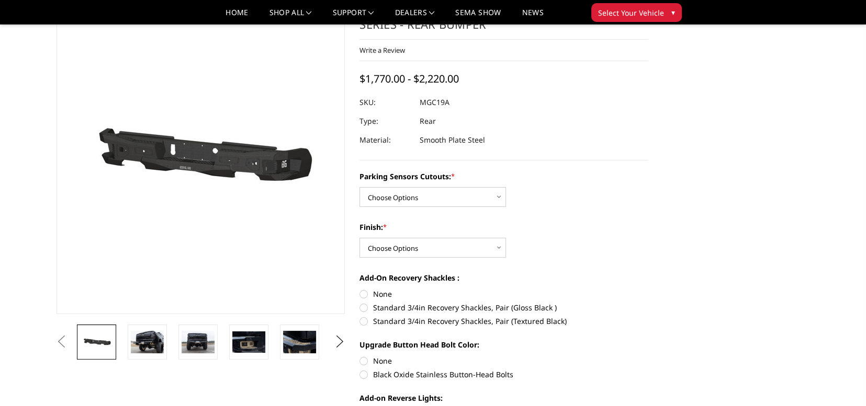
scroll to position [105, 0]
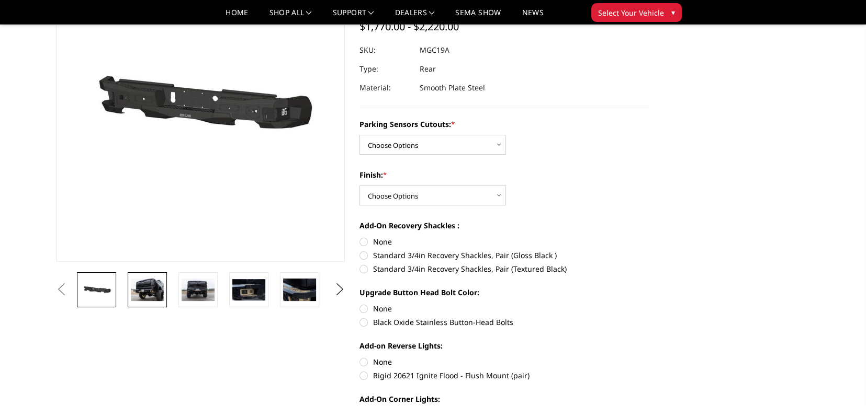
click at [145, 291] on img at bounding box center [147, 290] width 33 height 22
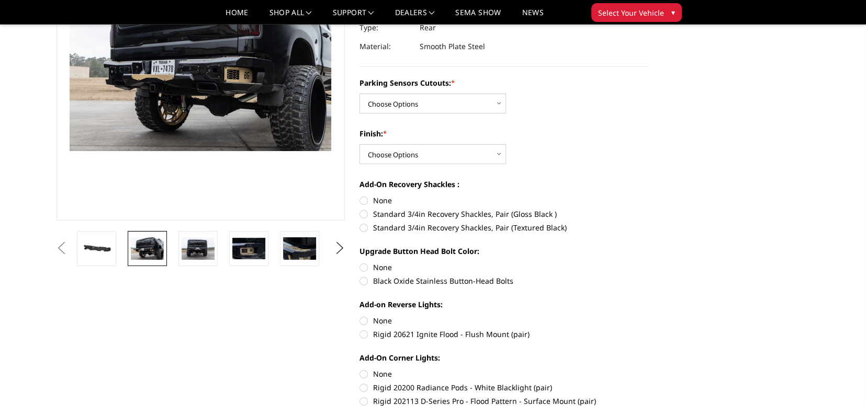
scroll to position [184, 0]
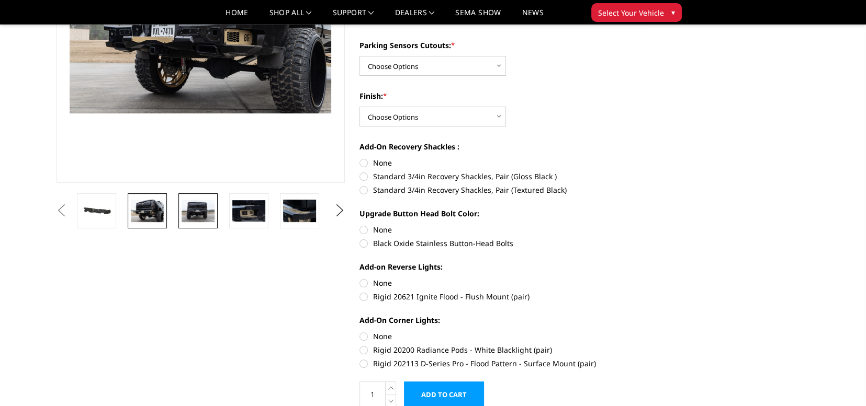
click at [185, 212] on img at bounding box center [197, 211] width 33 height 22
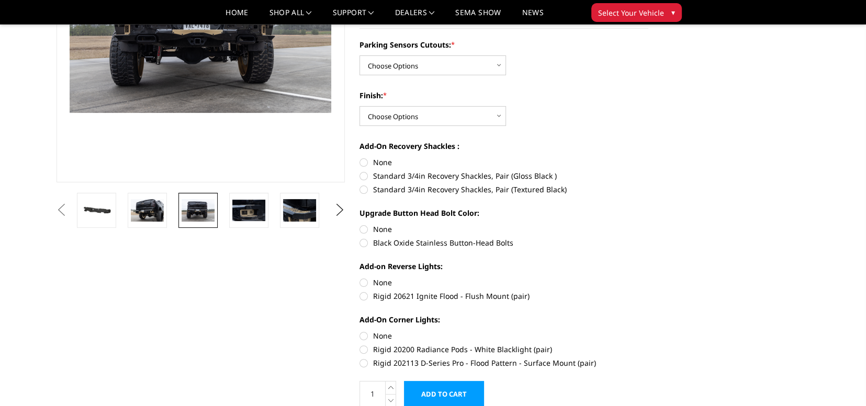
scroll to position [80, 0]
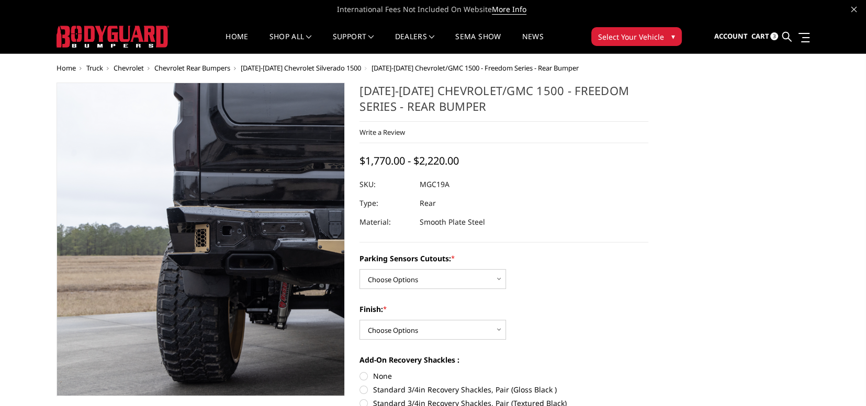
scroll to position [0, 0]
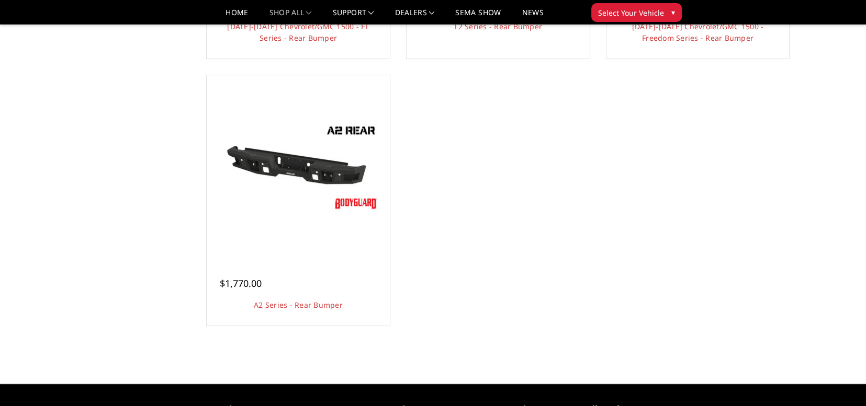
scroll to position [366, 0]
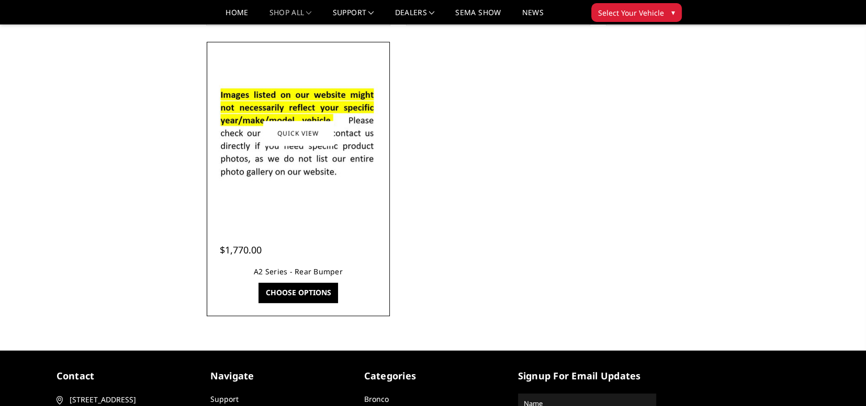
click at [262, 267] on link "A2 Series - Rear Bumper" at bounding box center [298, 272] width 89 height 10
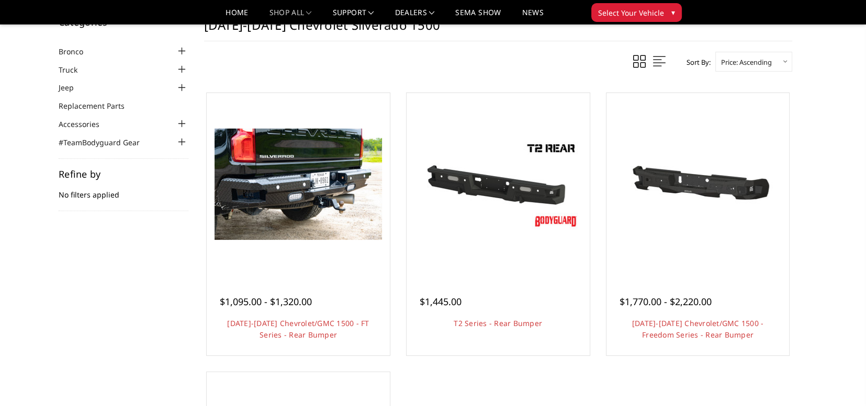
scroll to position [31, 0]
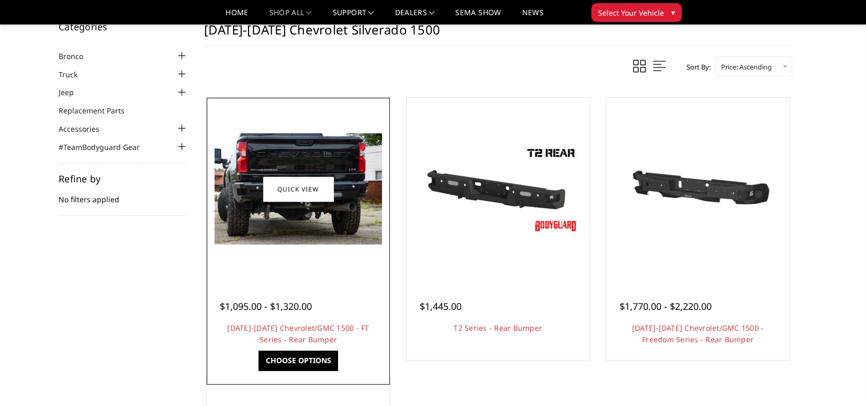
click at [268, 289] on div at bounding box center [298, 294] width 157 height 11
click at [266, 224] on img at bounding box center [297, 188] width 167 height 111
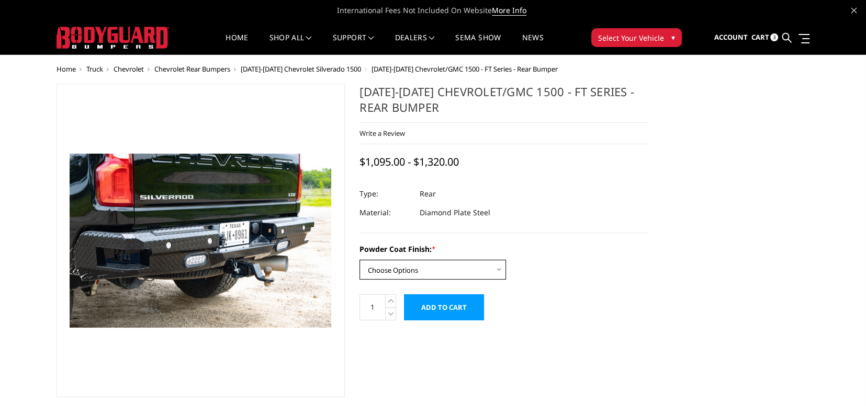
click at [499, 267] on select "Choose Options Bare Metal Gloss Black Powder Coat Textured Black Powder Coat" at bounding box center [432, 270] width 146 height 20
select select "3424"
click at [359, 260] on select "Choose Options Bare Metal Gloss Black Powder Coat Textured Black Powder Coat" at bounding box center [432, 270] width 146 height 20
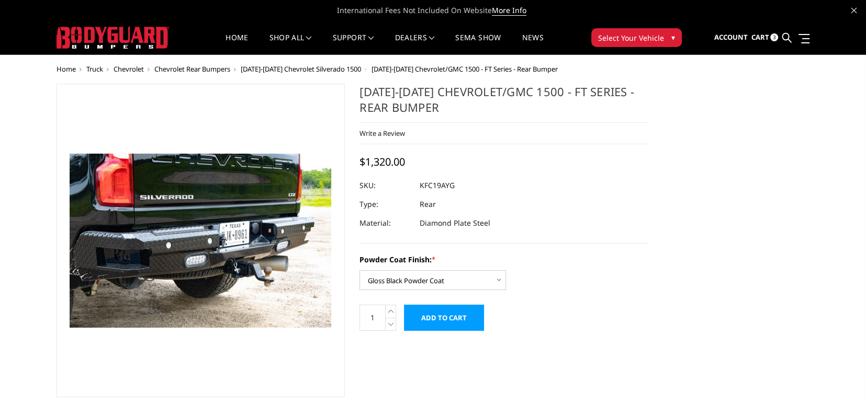
click at [439, 319] on input "Add to Cart" at bounding box center [444, 318] width 80 height 26
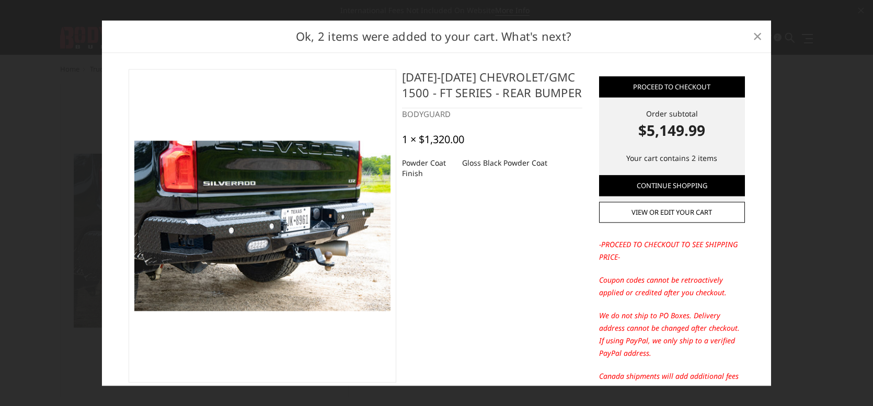
click at [758, 38] on span "×" at bounding box center [757, 36] width 9 height 22
